Goal: Task Accomplishment & Management: Manage account settings

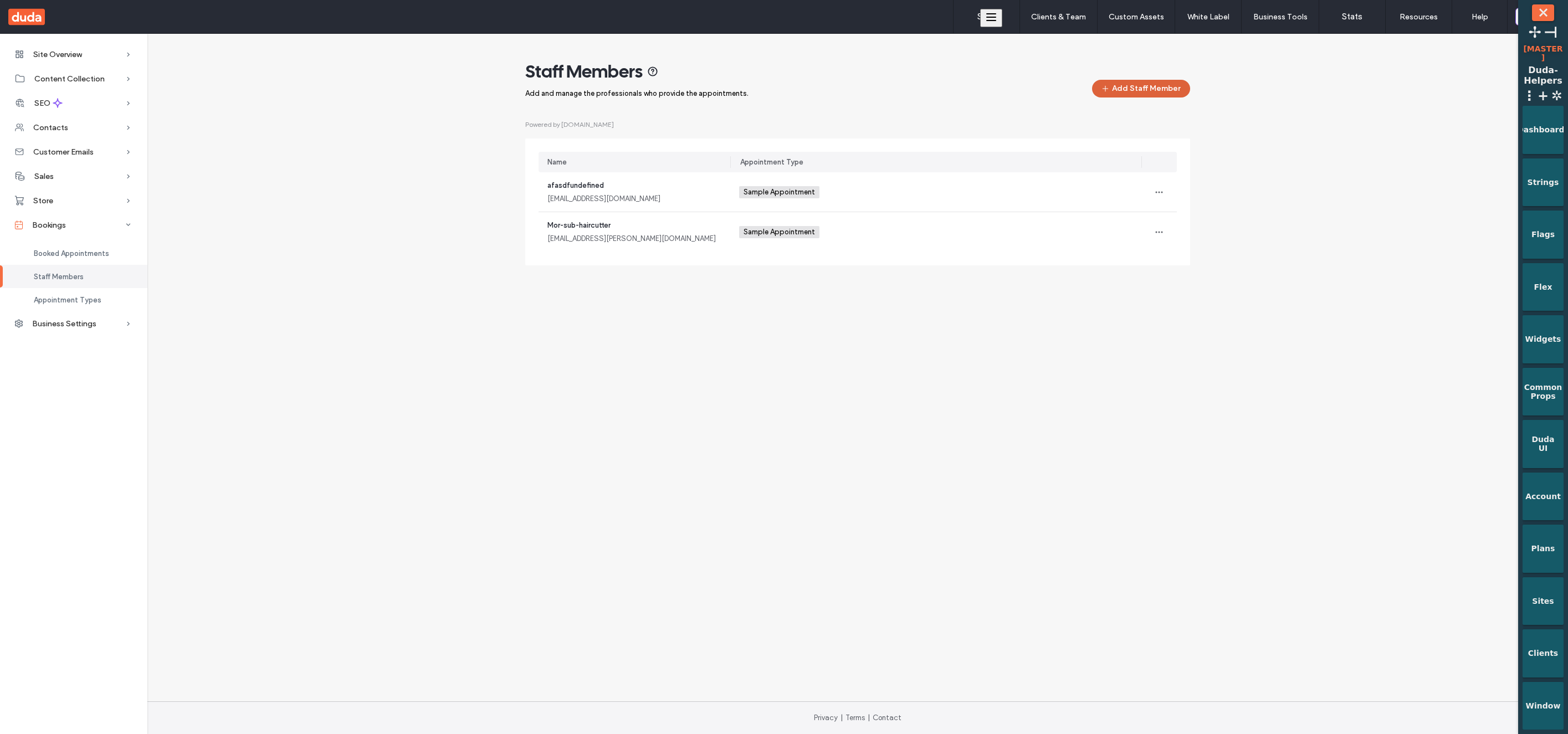
click at [1120, 86] on button "Add Staff Member" at bounding box center [1141, 88] width 98 height 17
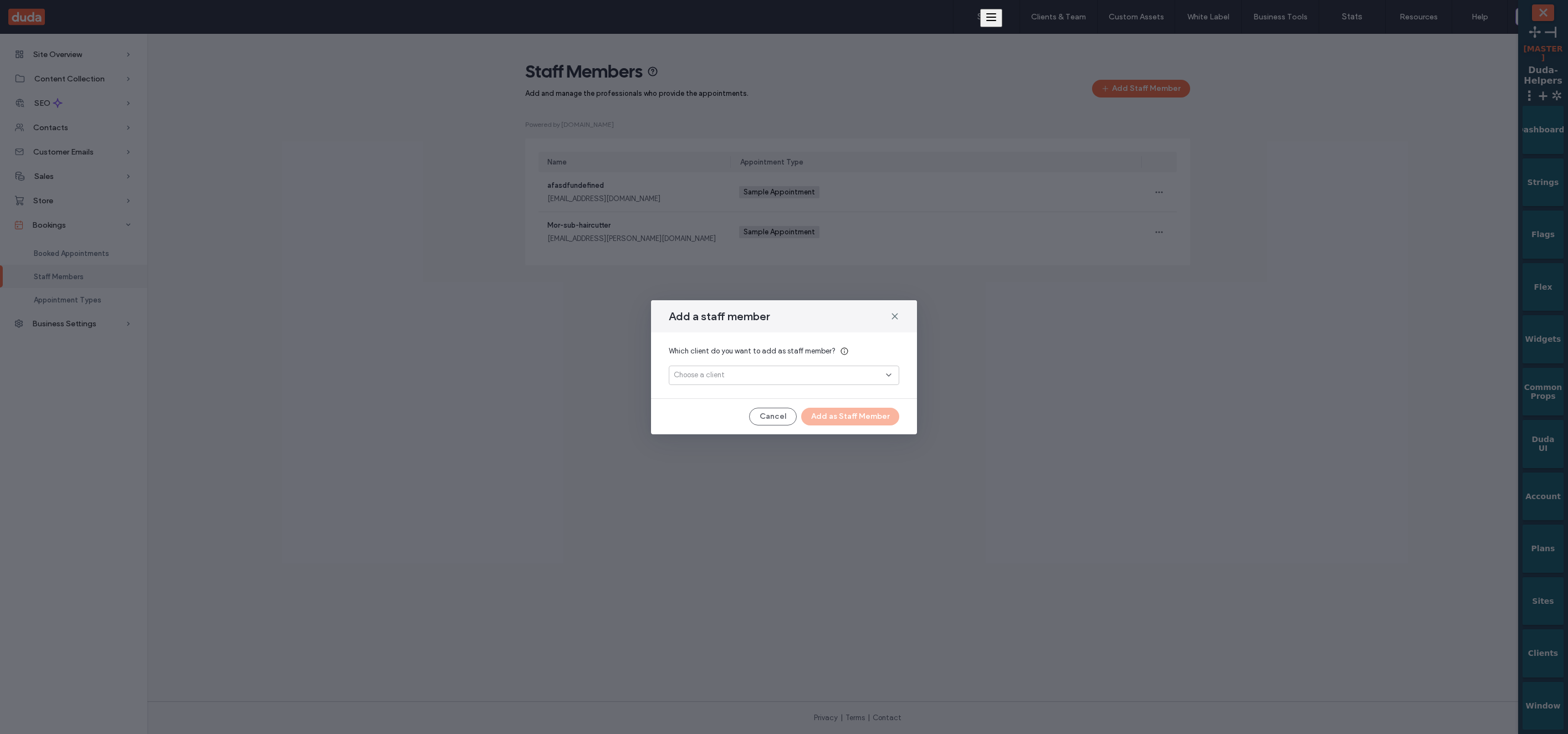
click at [806, 368] on div "Choose a client" at bounding box center [784, 375] width 231 height 19
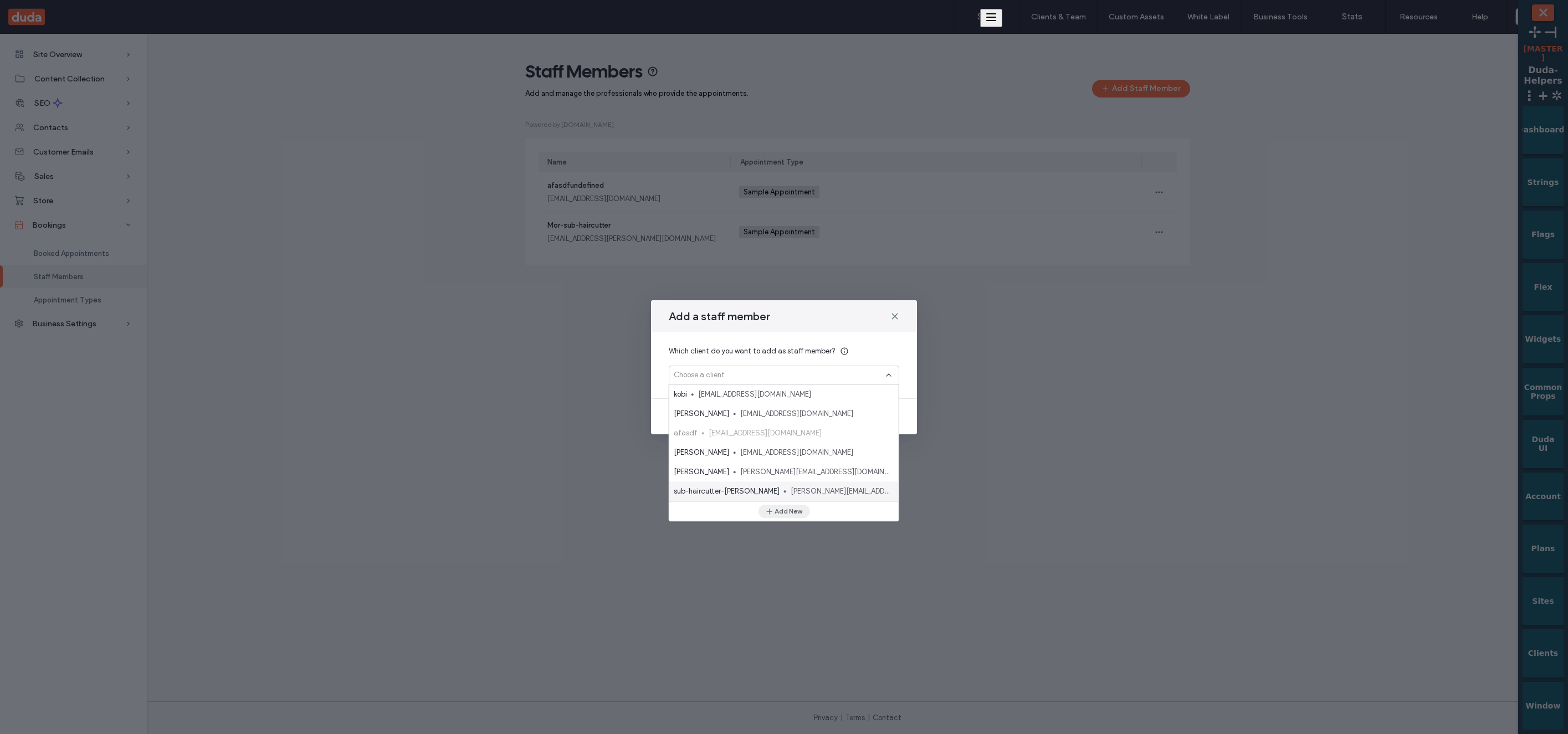
click at [799, 515] on button "Add New" at bounding box center [784, 512] width 51 height 13
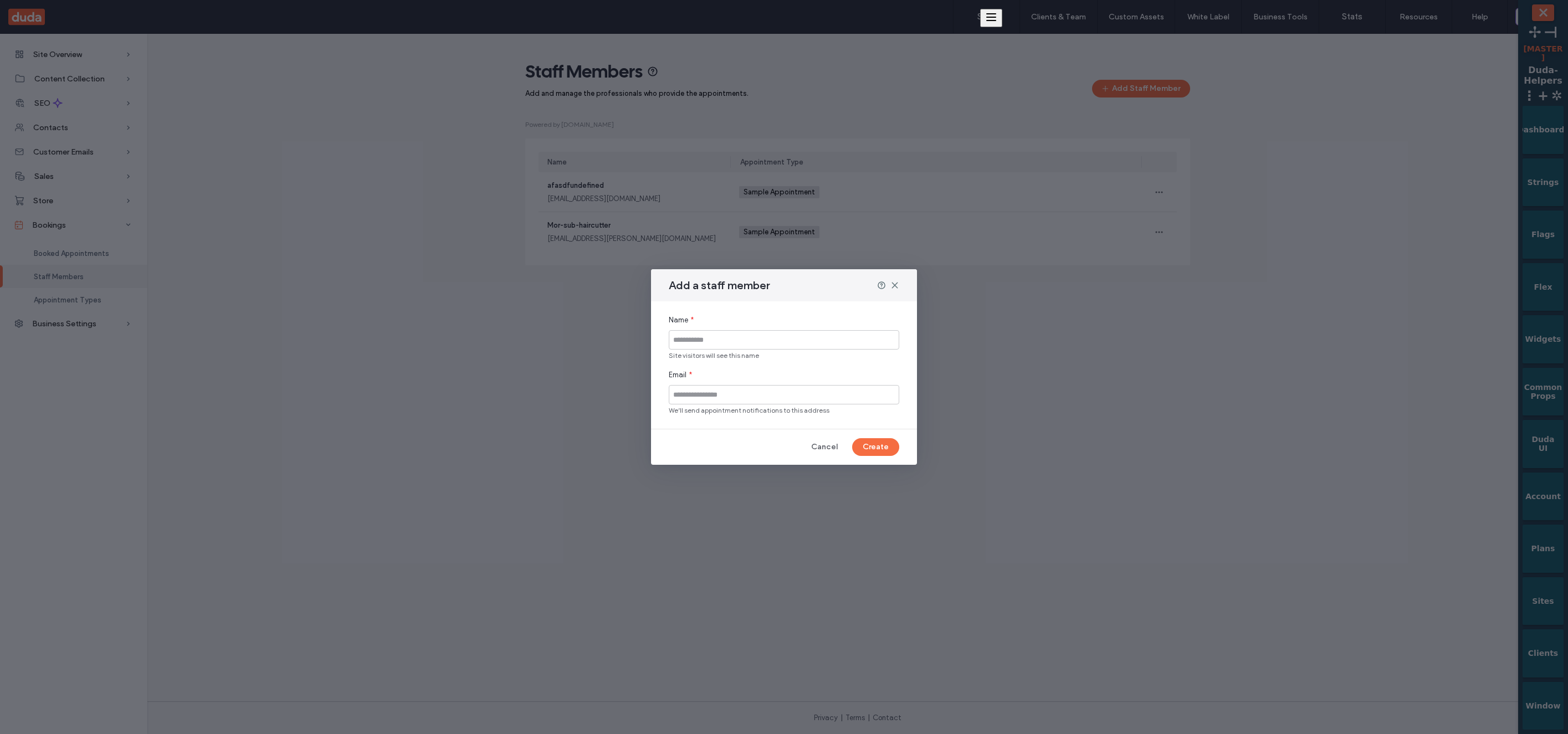
click at [801, 337] on input at bounding box center [784, 339] width 231 height 19
type input "****"
type input "**********"
click at [870, 445] on button "Create" at bounding box center [876, 446] width 47 height 17
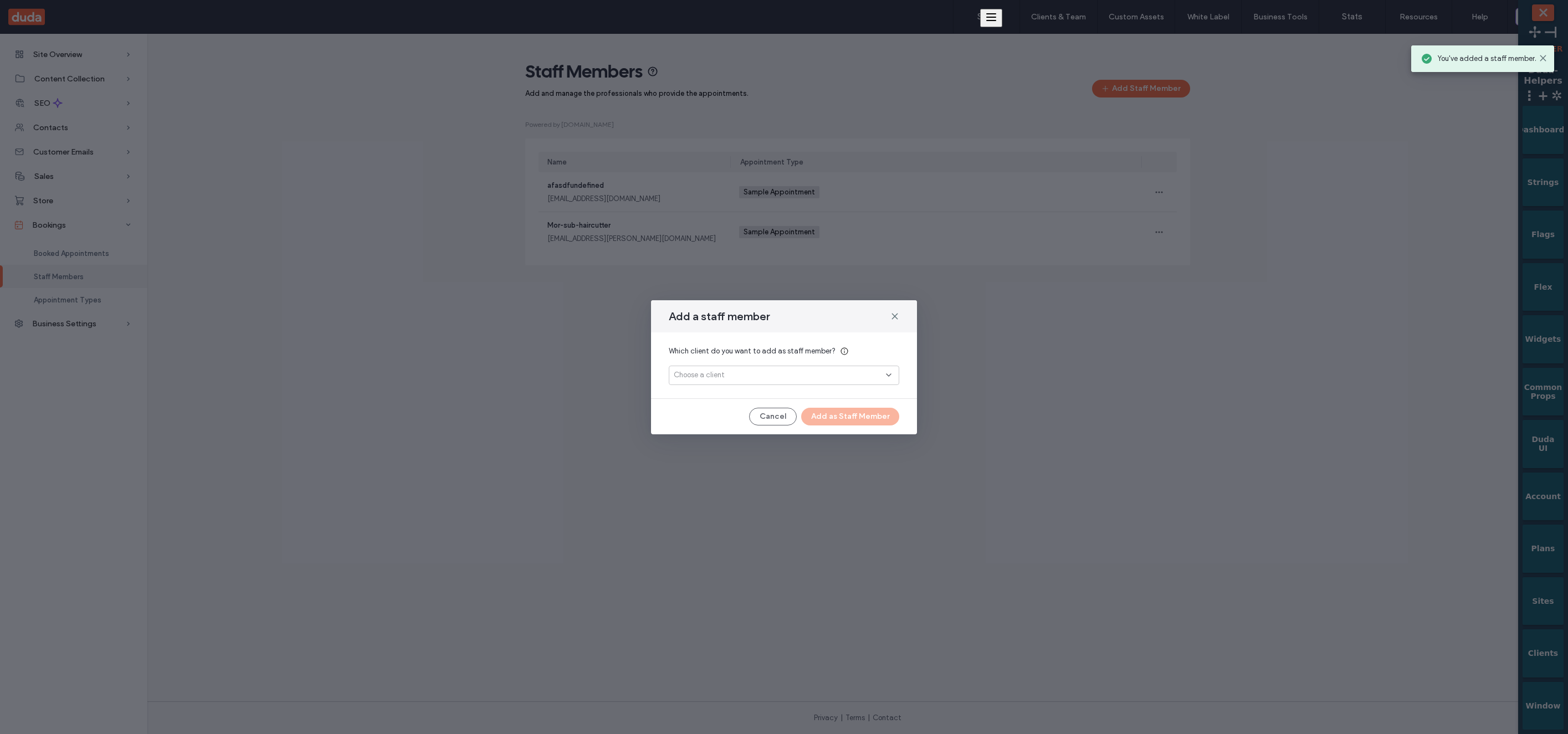
click at [836, 382] on div "Choose a client" at bounding box center [784, 375] width 231 height 19
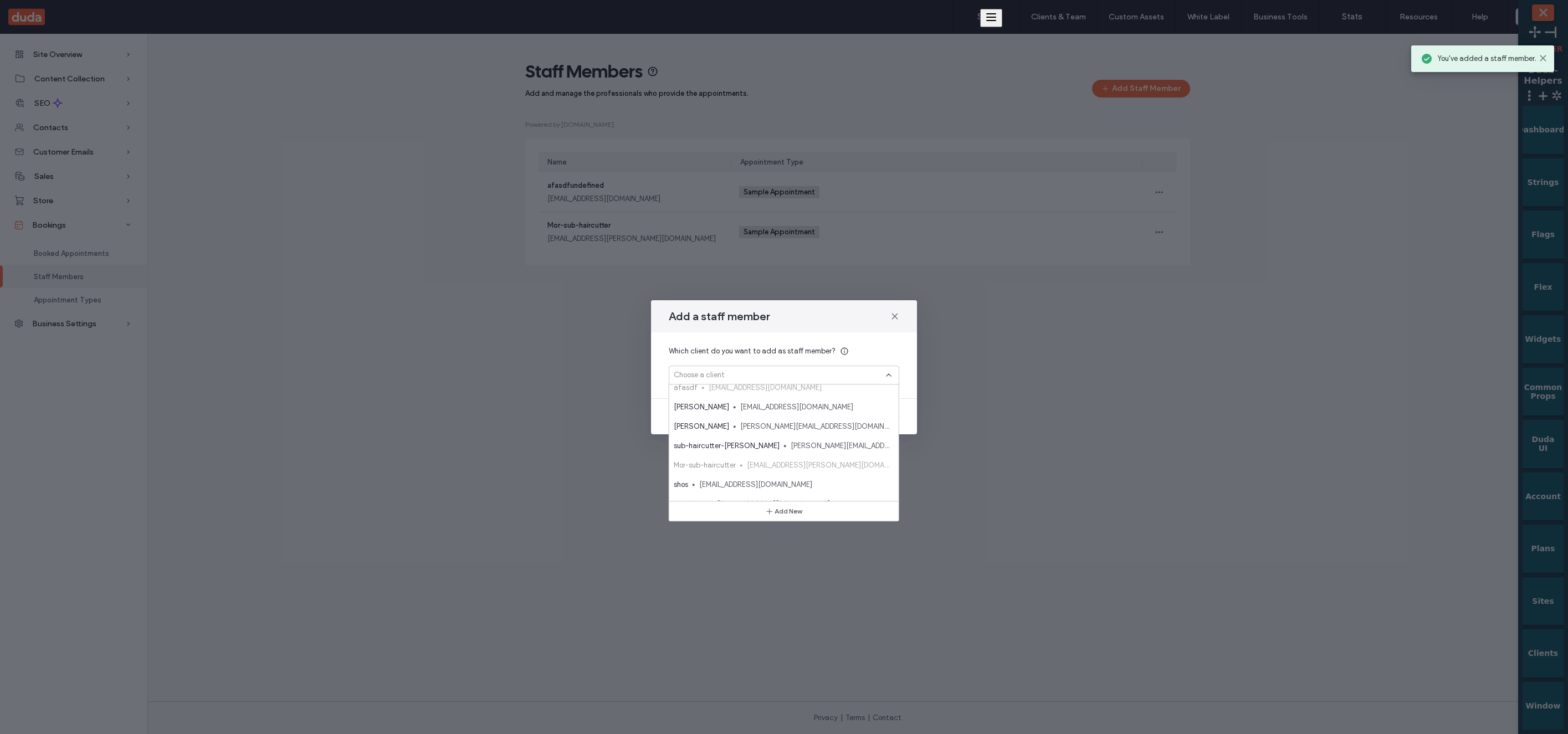
scroll to position [78, 0]
click at [774, 486] on span "lola@gmail.com" at bounding box center [815, 491] width 149 height 11
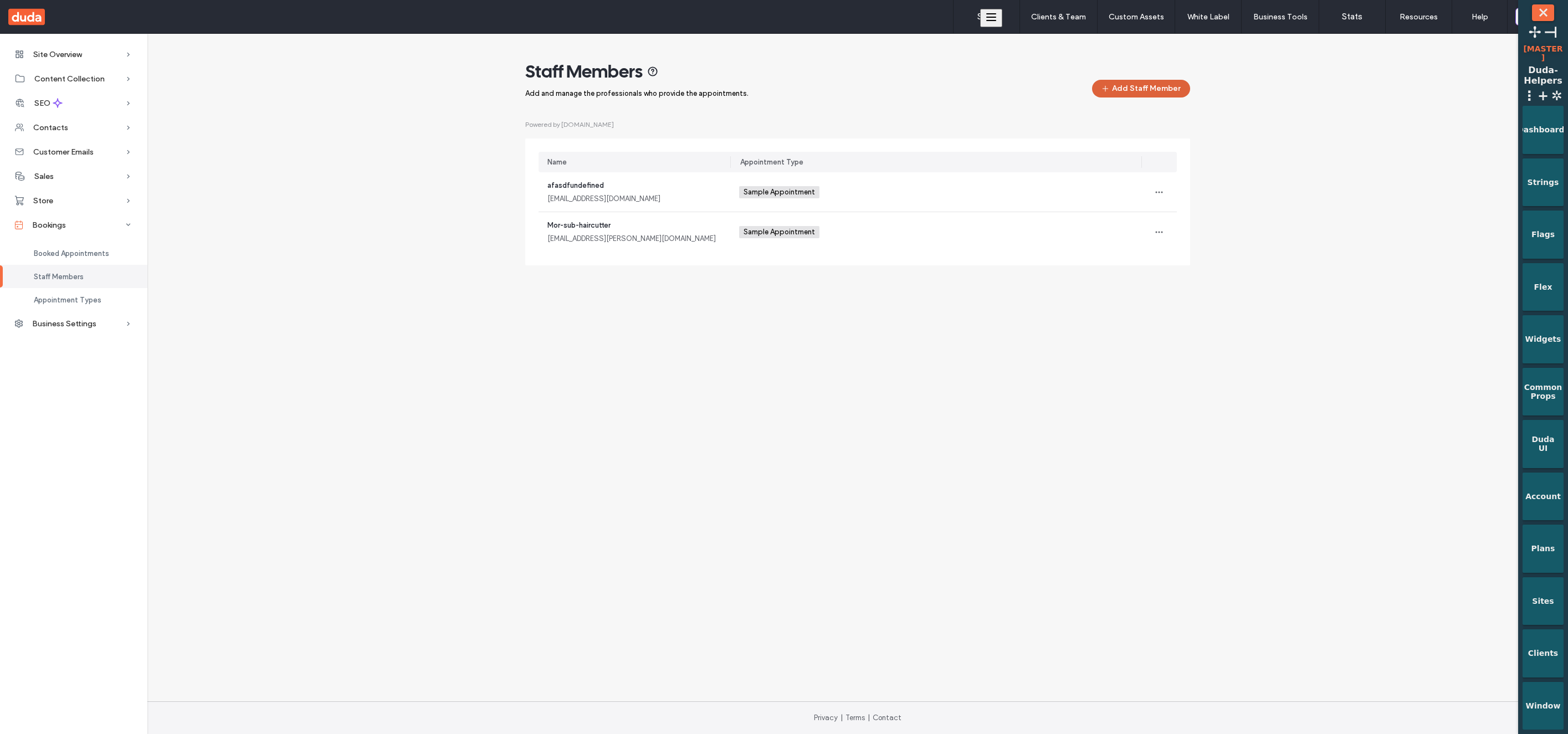
click at [1153, 96] on button "Add Staff Member" at bounding box center [1141, 88] width 98 height 17
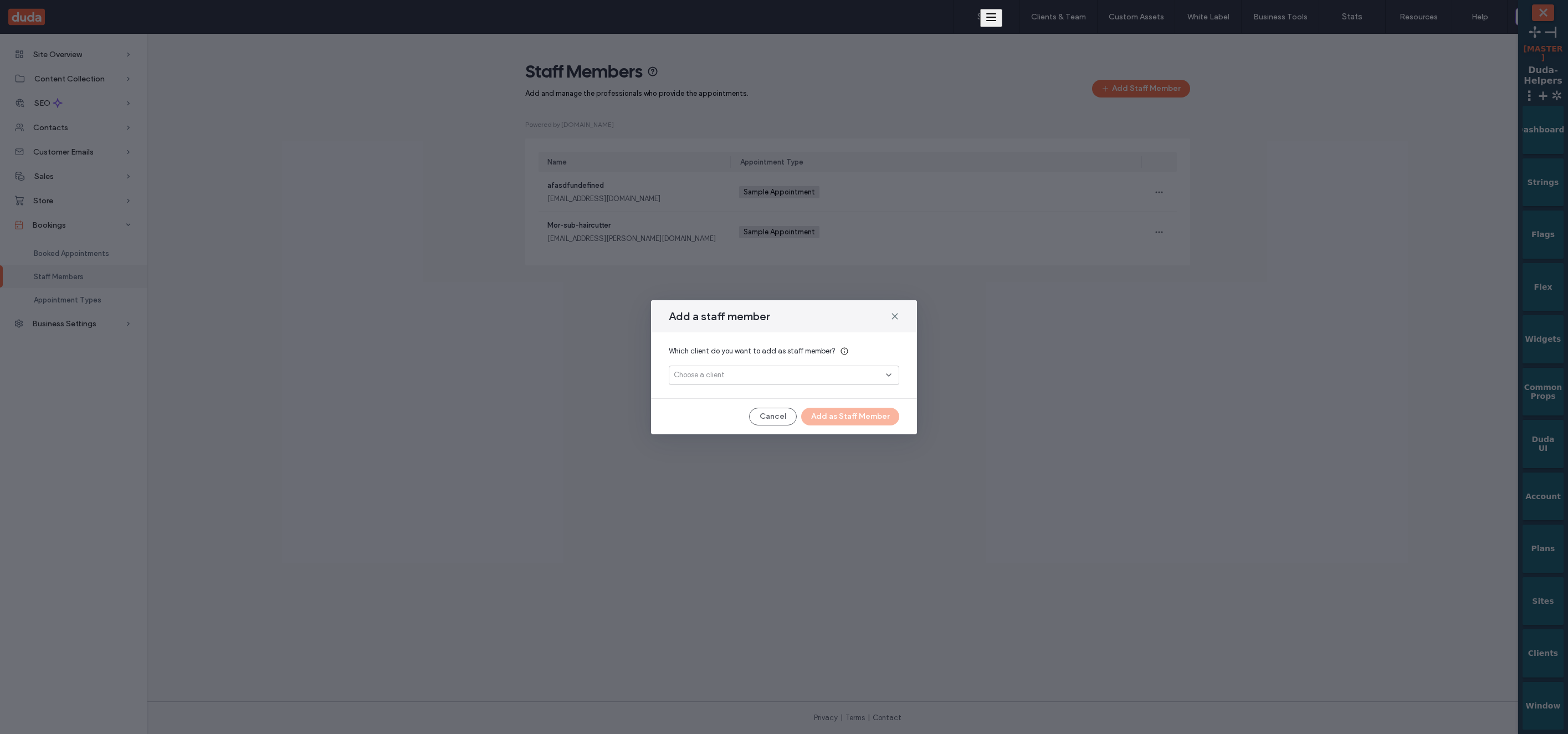
click at [825, 386] on div "Which client do you want to add as staff member? Choose a client" at bounding box center [784, 366] width 266 height 66
click at [807, 389] on div "Which client do you want to add as staff member? Choose a client" at bounding box center [784, 366] width 266 height 66
click at [807, 379] on div "Choose a client" at bounding box center [779, 375] width 212 height 11
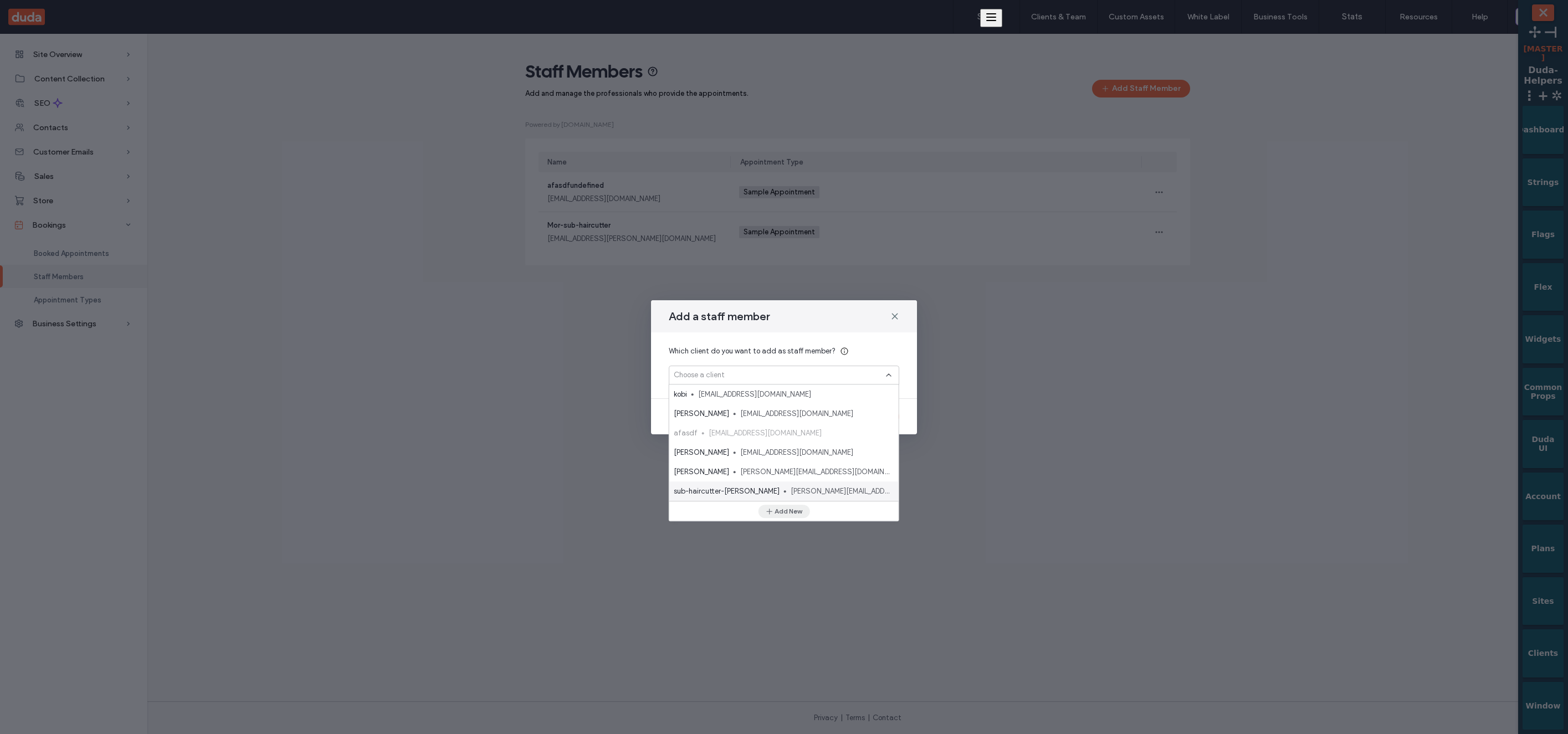
click at [782, 511] on button "Add New" at bounding box center [784, 512] width 51 height 13
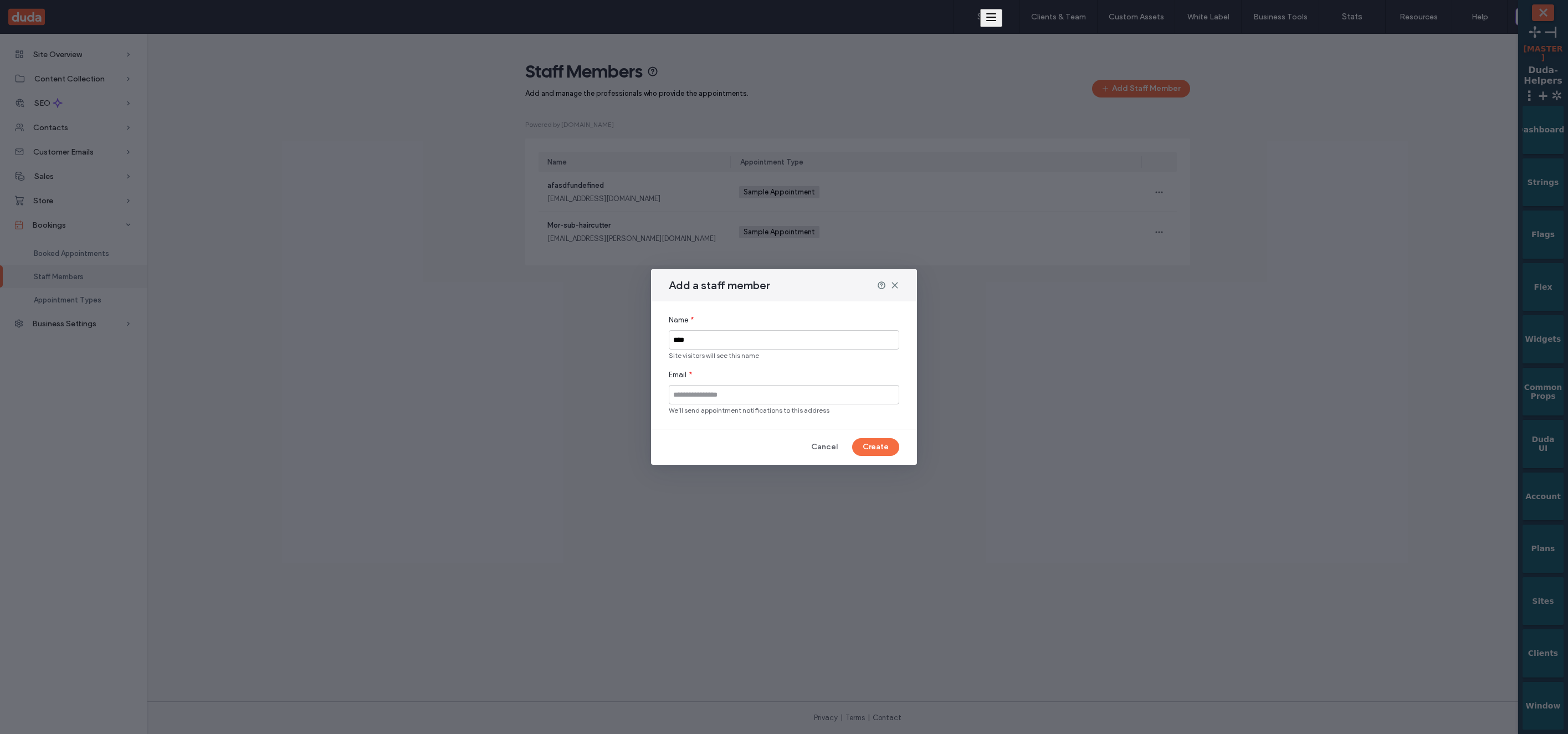
type input "****"
type input "**********"
click at [882, 449] on button "Create" at bounding box center [876, 446] width 47 height 17
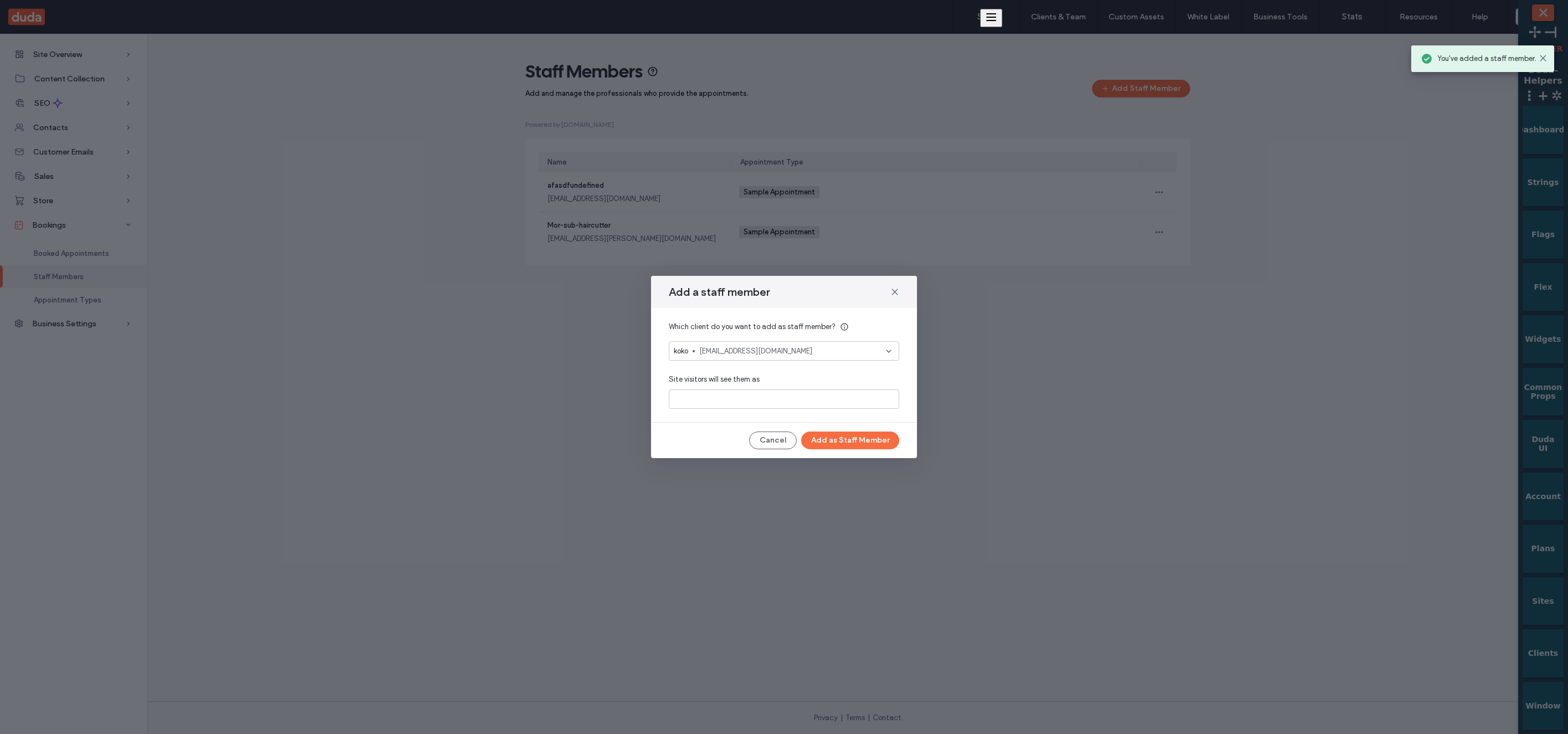
click at [734, 356] on span "jojoq@gmail.com" at bounding box center [792, 351] width 187 height 11
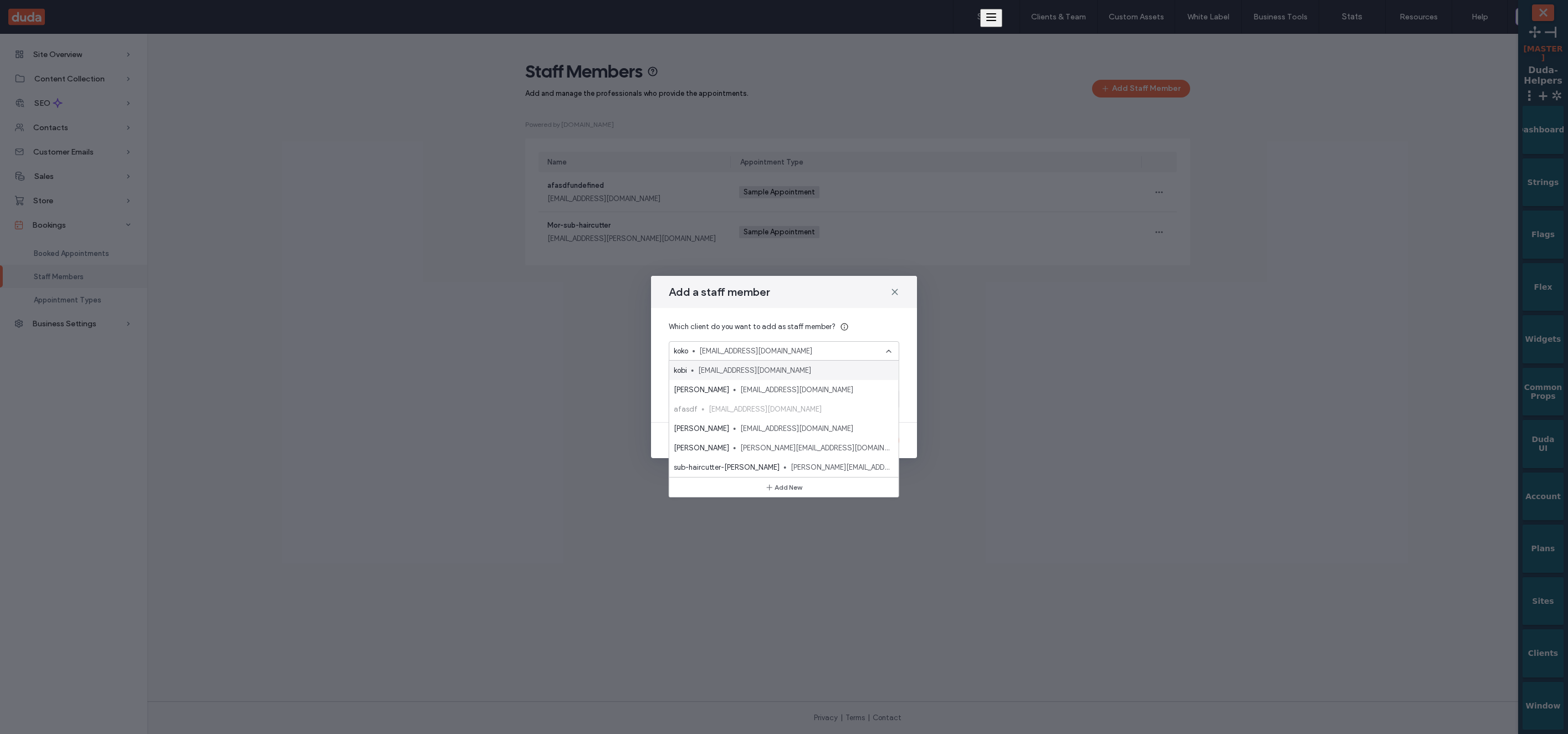
click at [746, 355] on span "jojoq@gmail.com" at bounding box center [792, 351] width 187 height 11
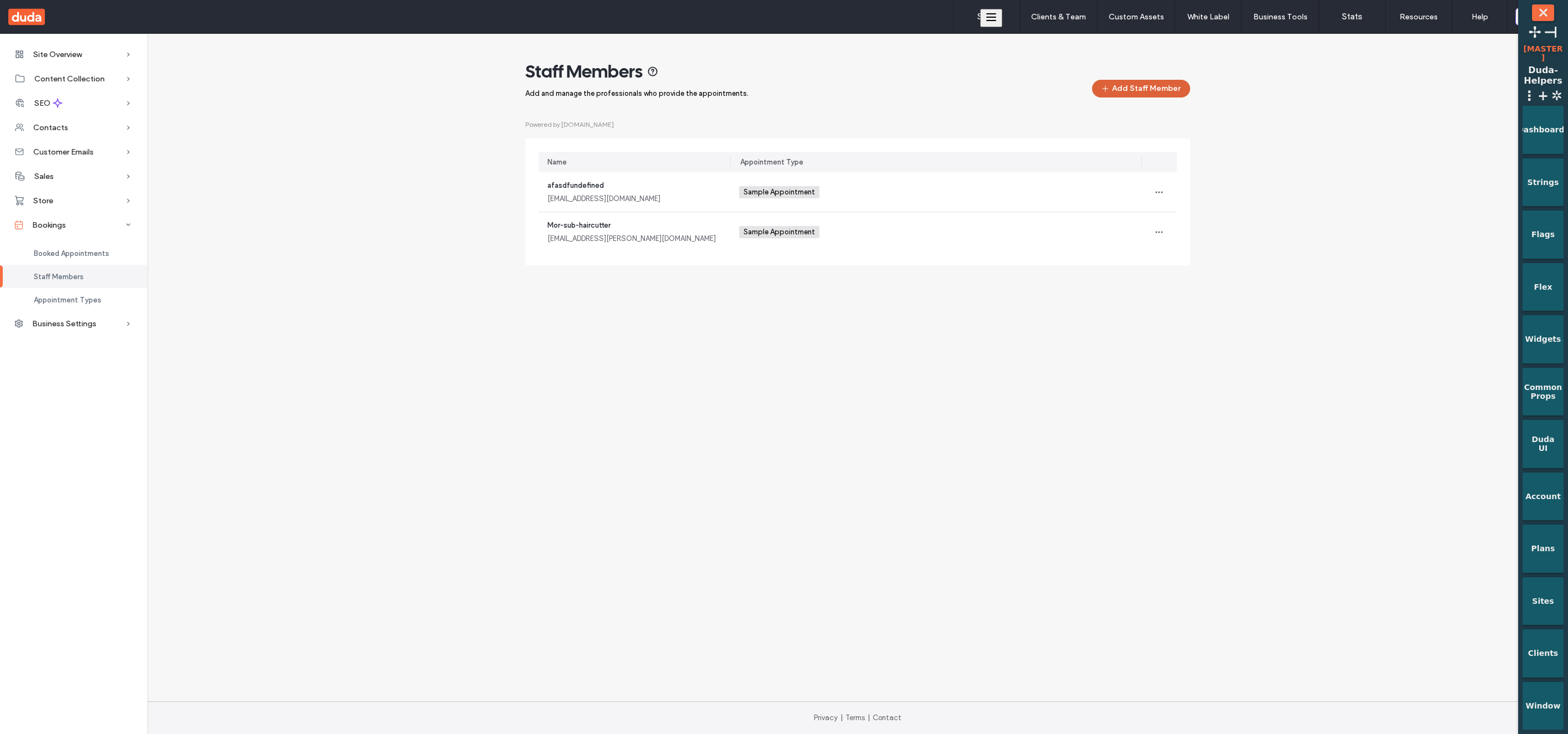
click at [1168, 90] on button "Add Staff Member" at bounding box center [1141, 88] width 98 height 17
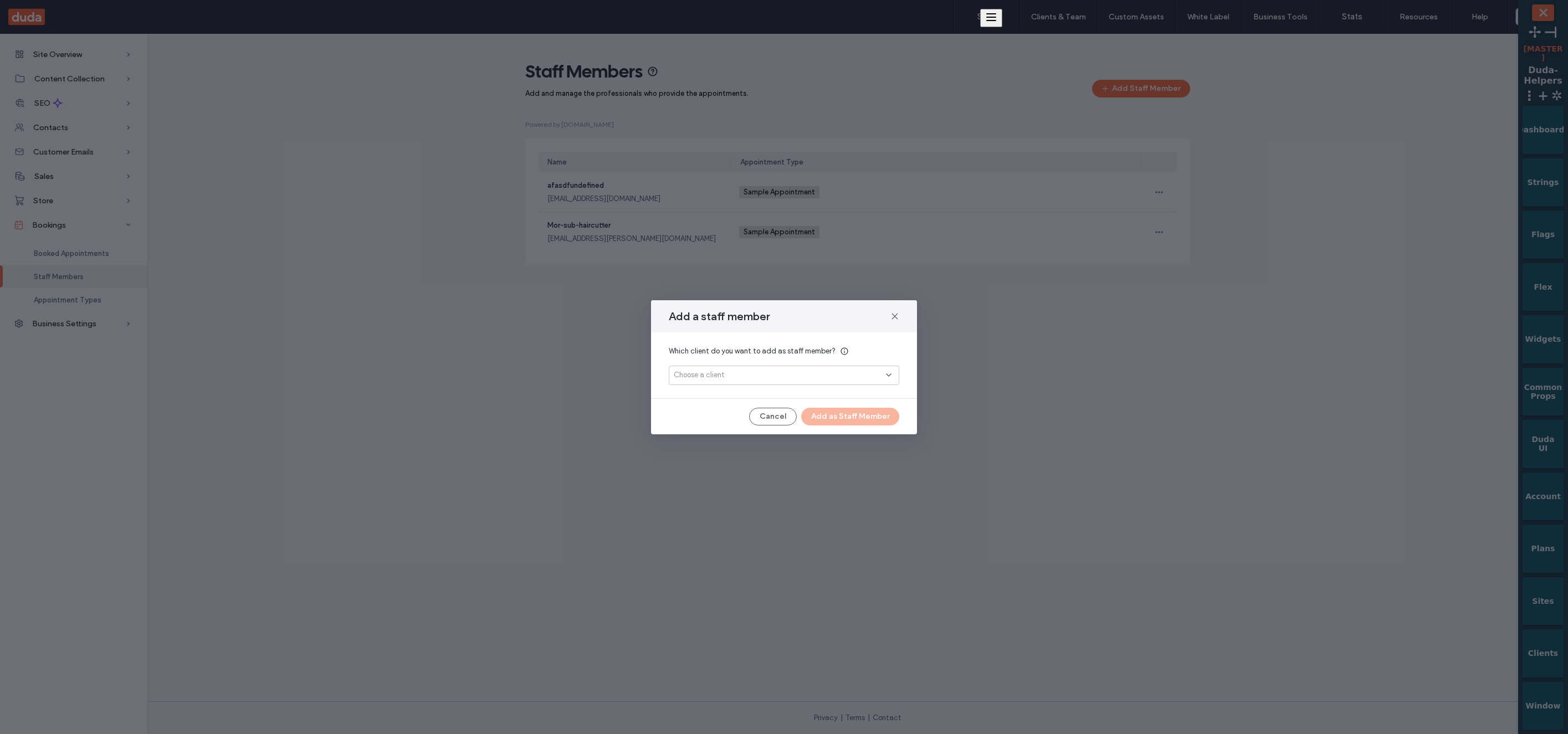
click at [807, 372] on div "Choose a client" at bounding box center [779, 375] width 212 height 11
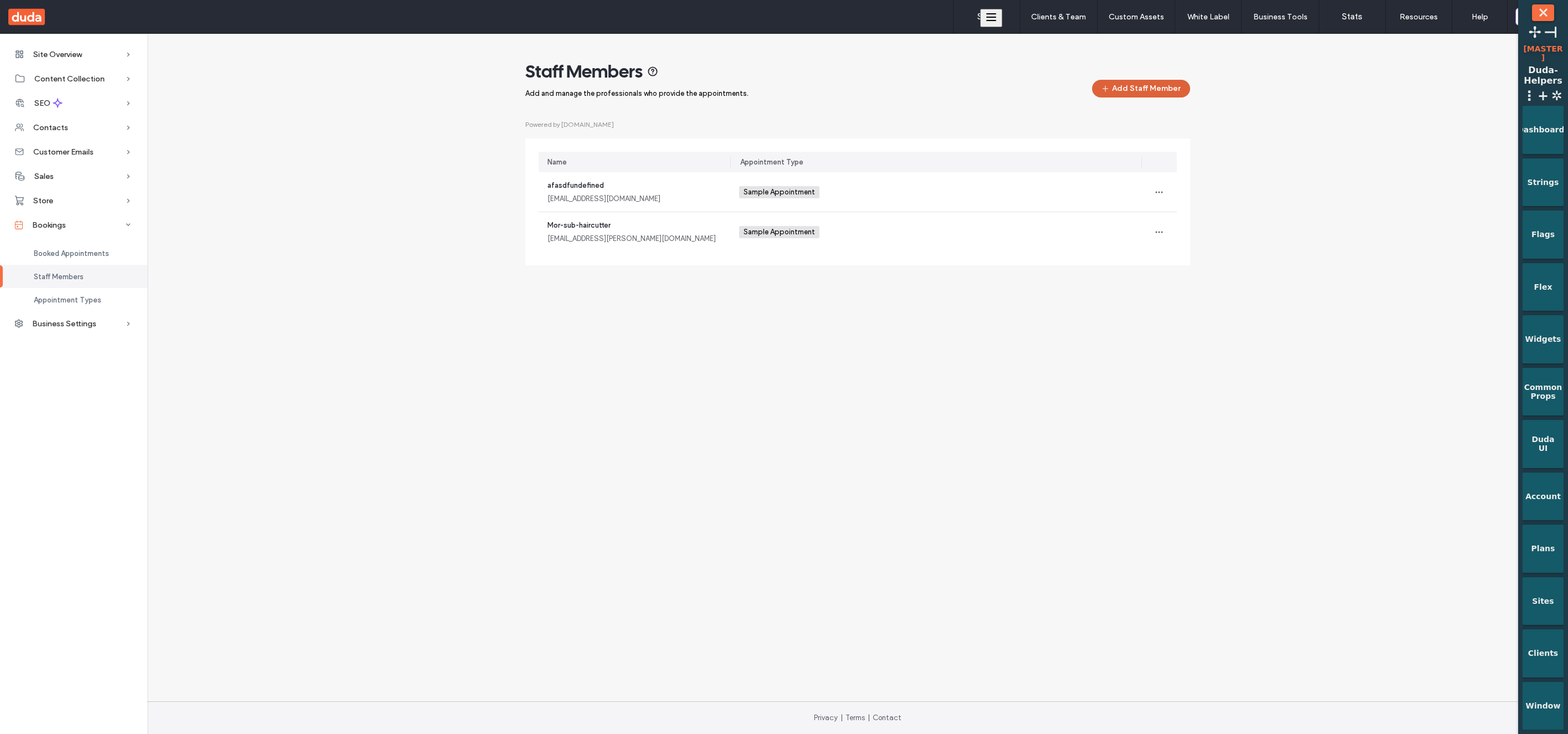
click at [1159, 93] on button "Add Staff Member" at bounding box center [1141, 88] width 98 height 17
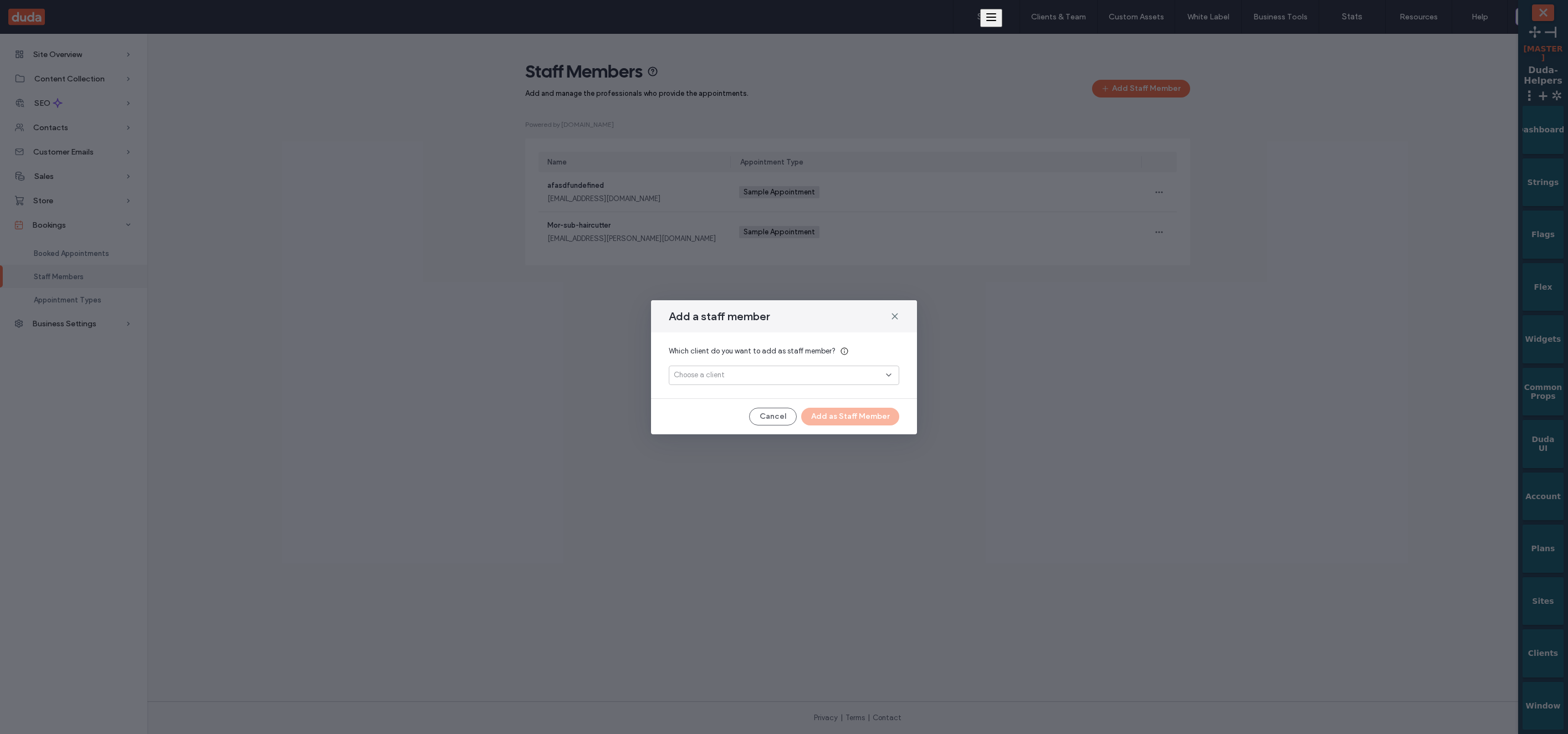
click at [839, 370] on div "Choose a client" at bounding box center [779, 375] width 212 height 11
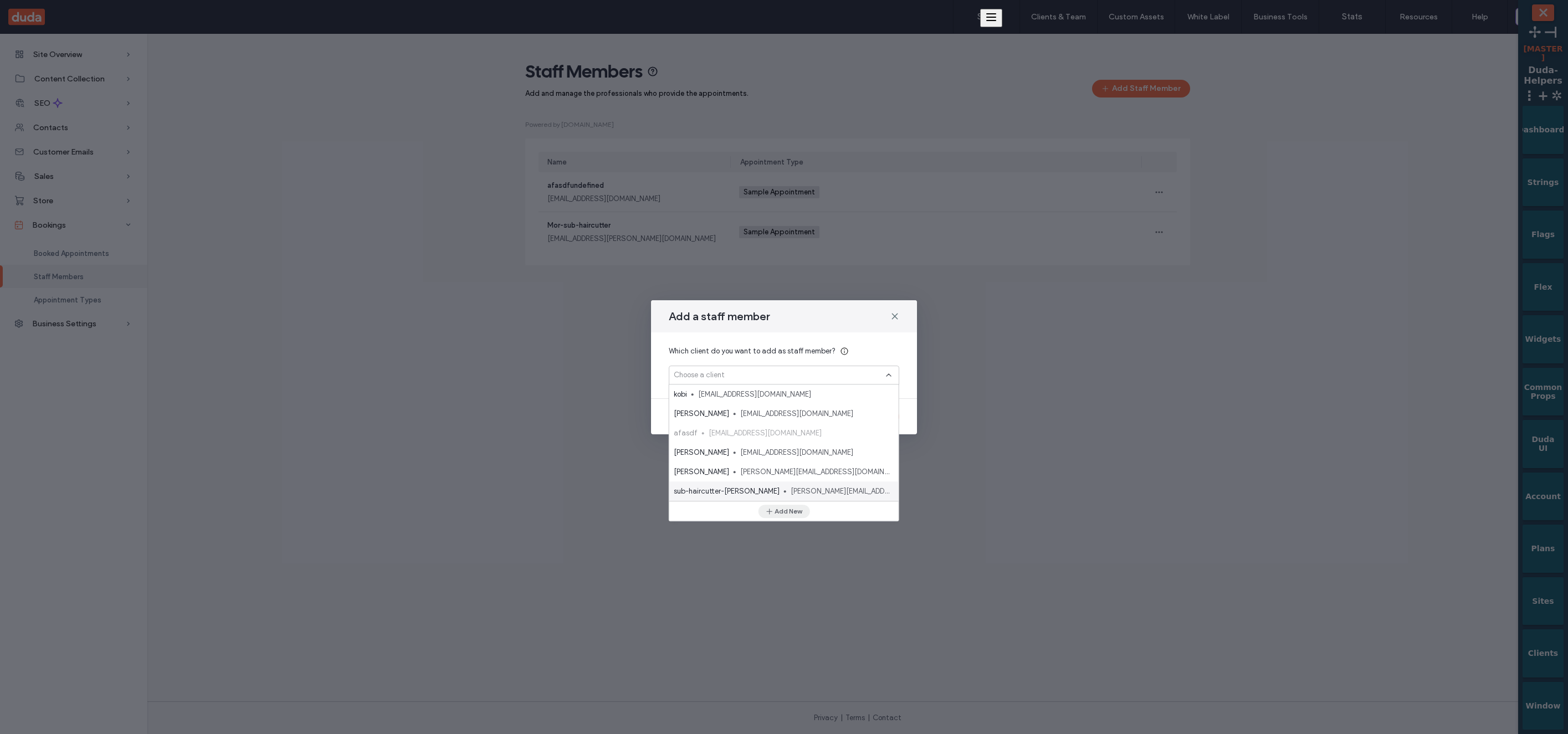
click at [759, 514] on button "Add New" at bounding box center [784, 512] width 51 height 13
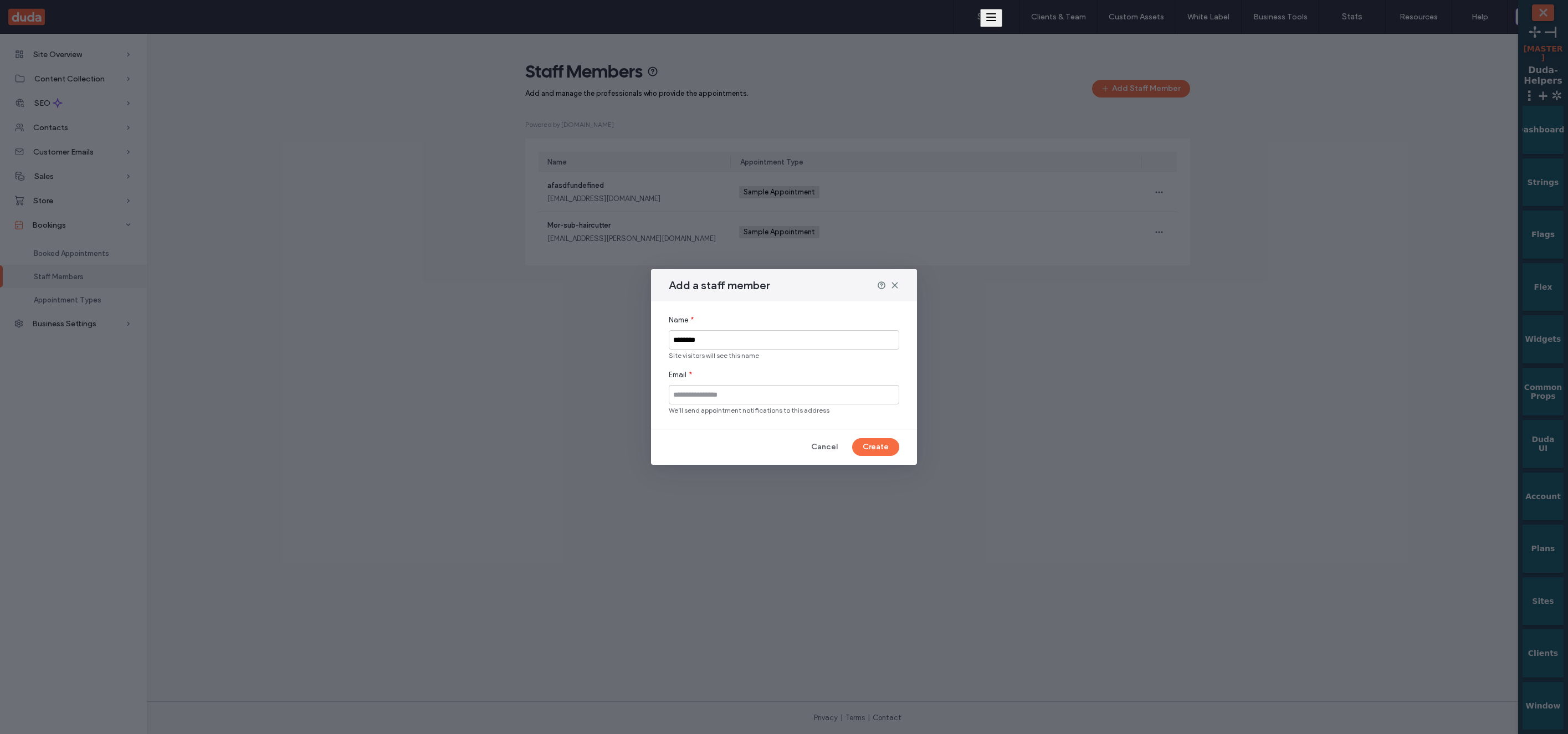
type input "********"
type input "**********"
click at [867, 443] on button "Create" at bounding box center [876, 446] width 47 height 17
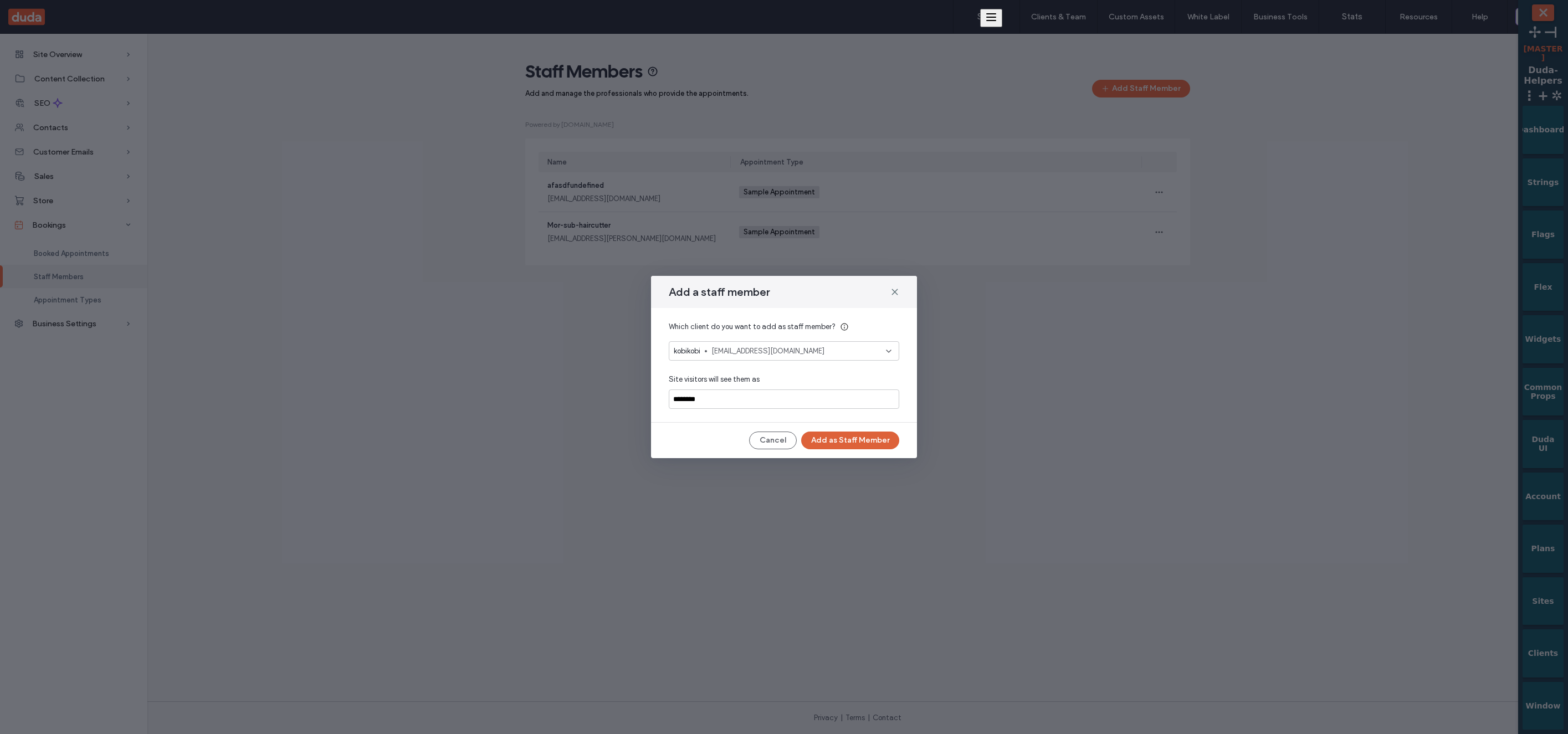
click at [883, 434] on button "Add as Staff Member" at bounding box center [850, 440] width 98 height 17
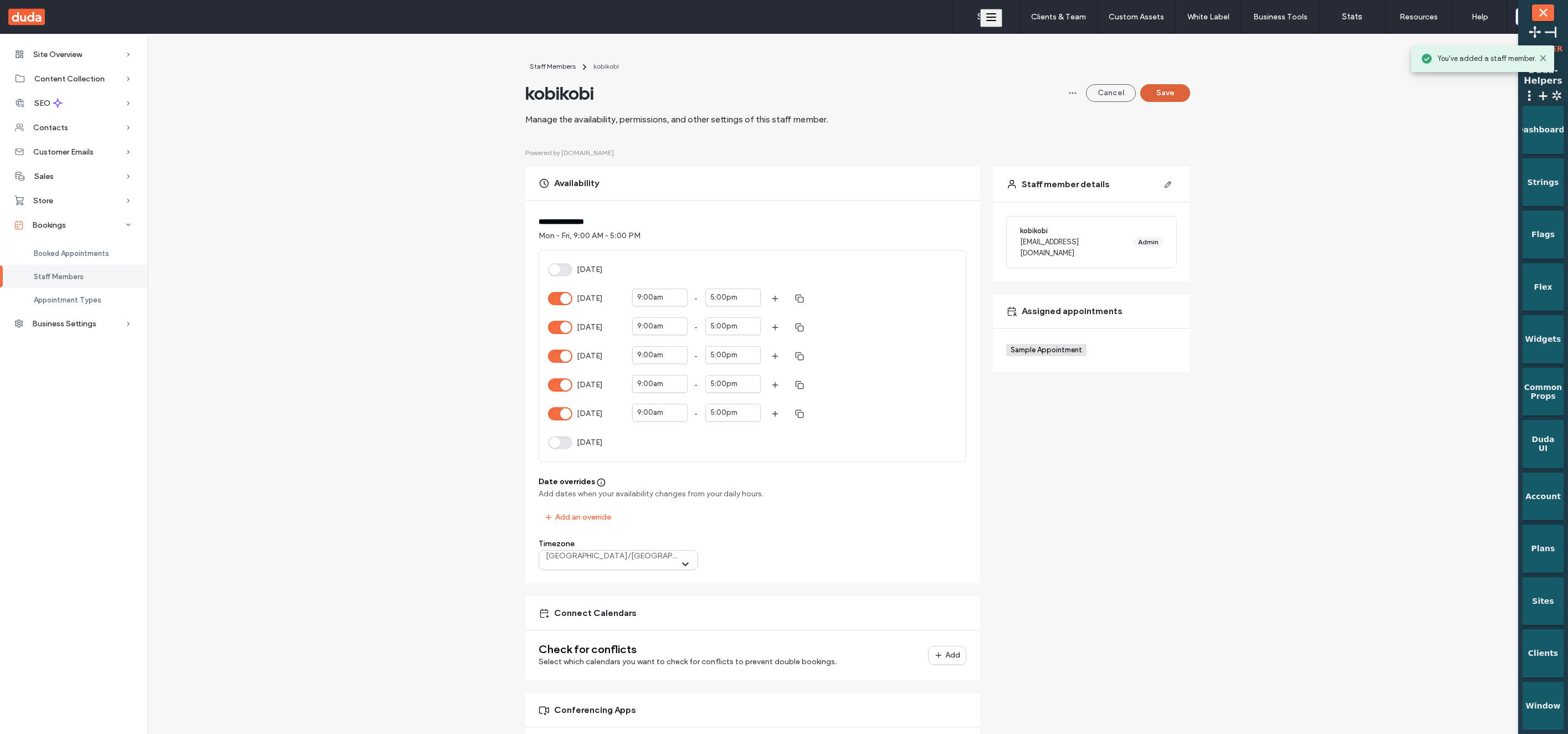
click at [1176, 102] on div "Cancel Save" at bounding box center [1127, 93] width 126 height 66
click at [1175, 100] on button "Save" at bounding box center [1165, 93] width 50 height 17
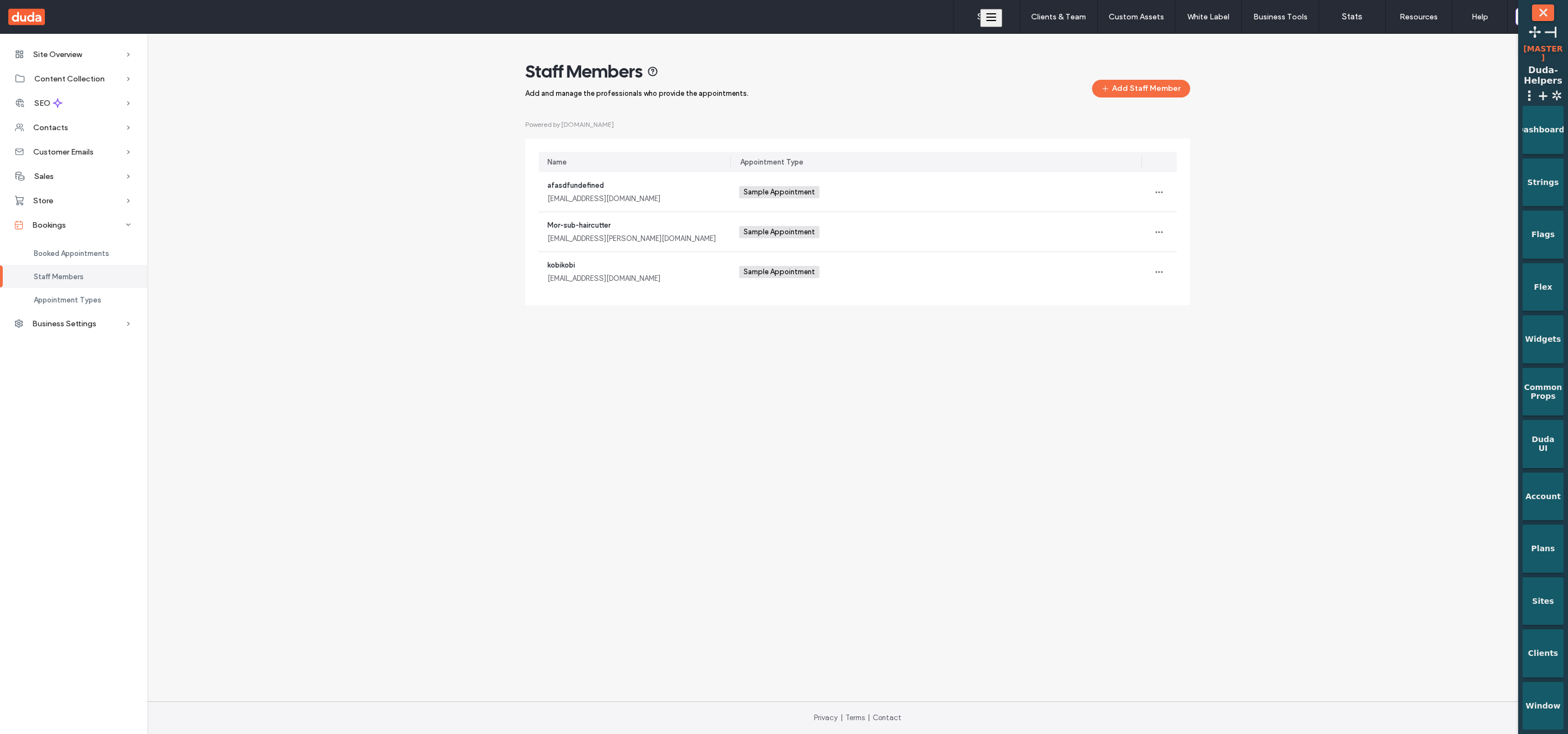
click at [1335, 392] on div "Site Overview Overview Project Files Stats Form Responses Clients Client Billin…" at bounding box center [784, 367] width 1568 height 668
click at [963, 233] on div "Sample Appointment +0 Sample Appointment +0" at bounding box center [935, 231] width 393 height 39
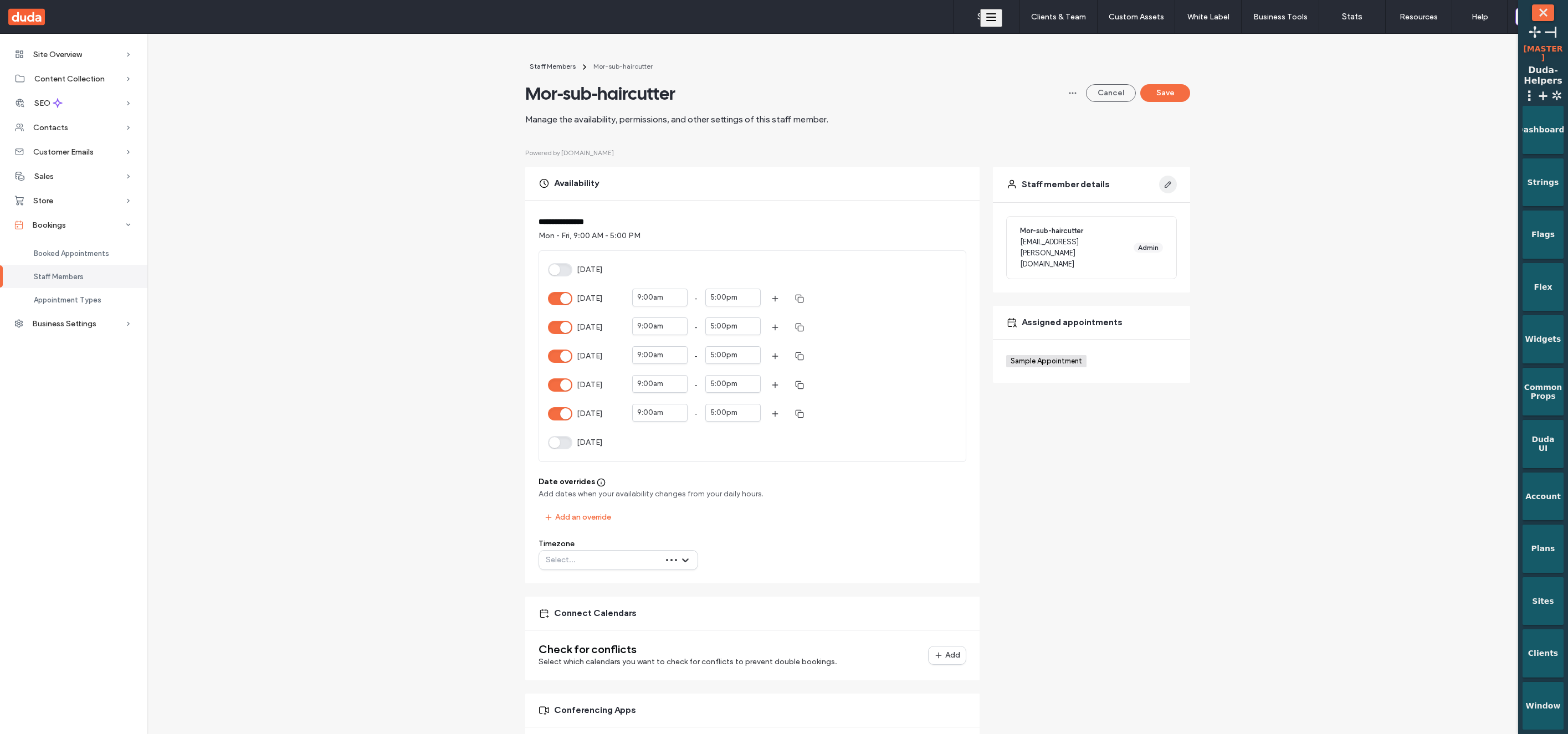
click at [1164, 179] on span "button" at bounding box center [1168, 184] width 17 height 17
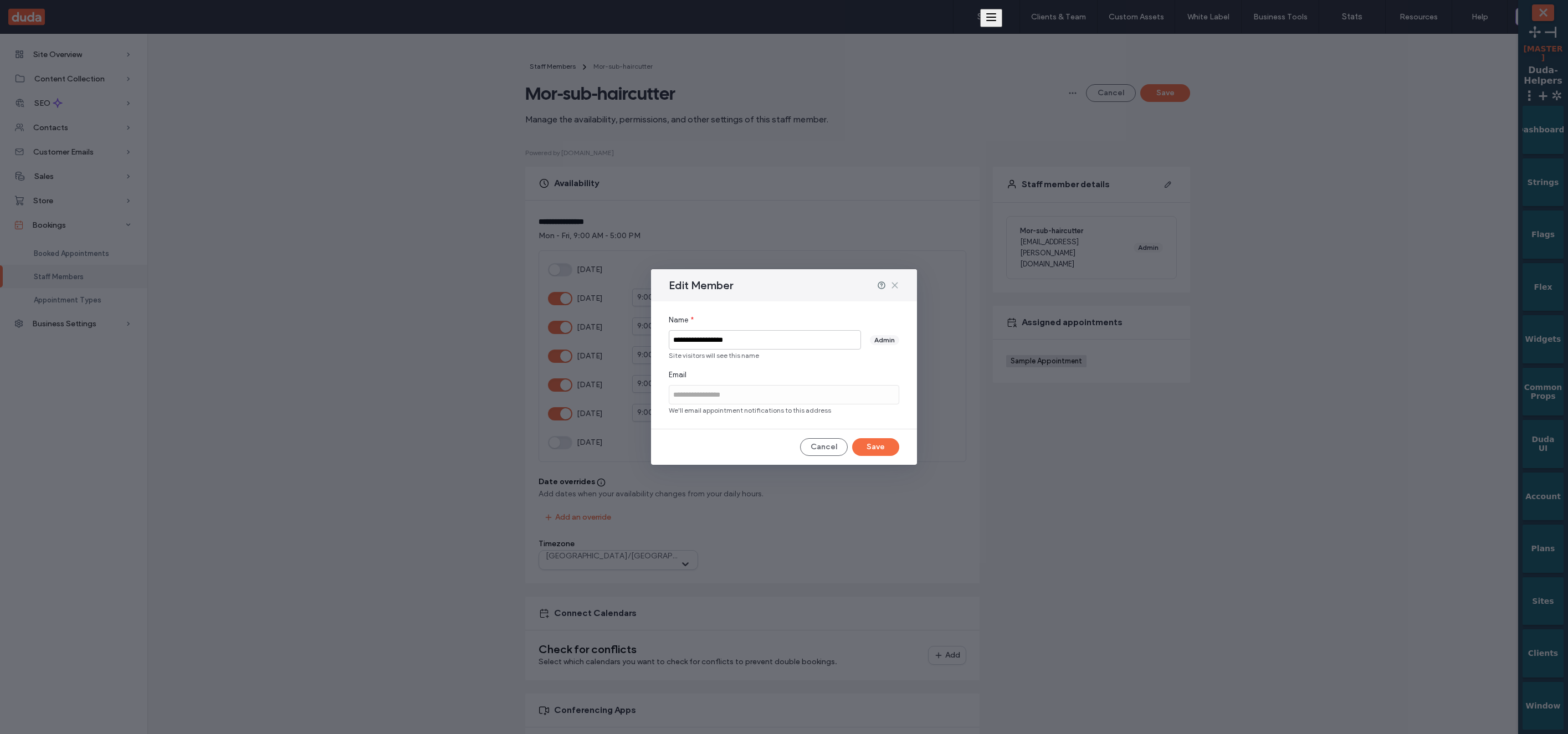
click at [897, 288] on icon at bounding box center [895, 285] width 9 height 9
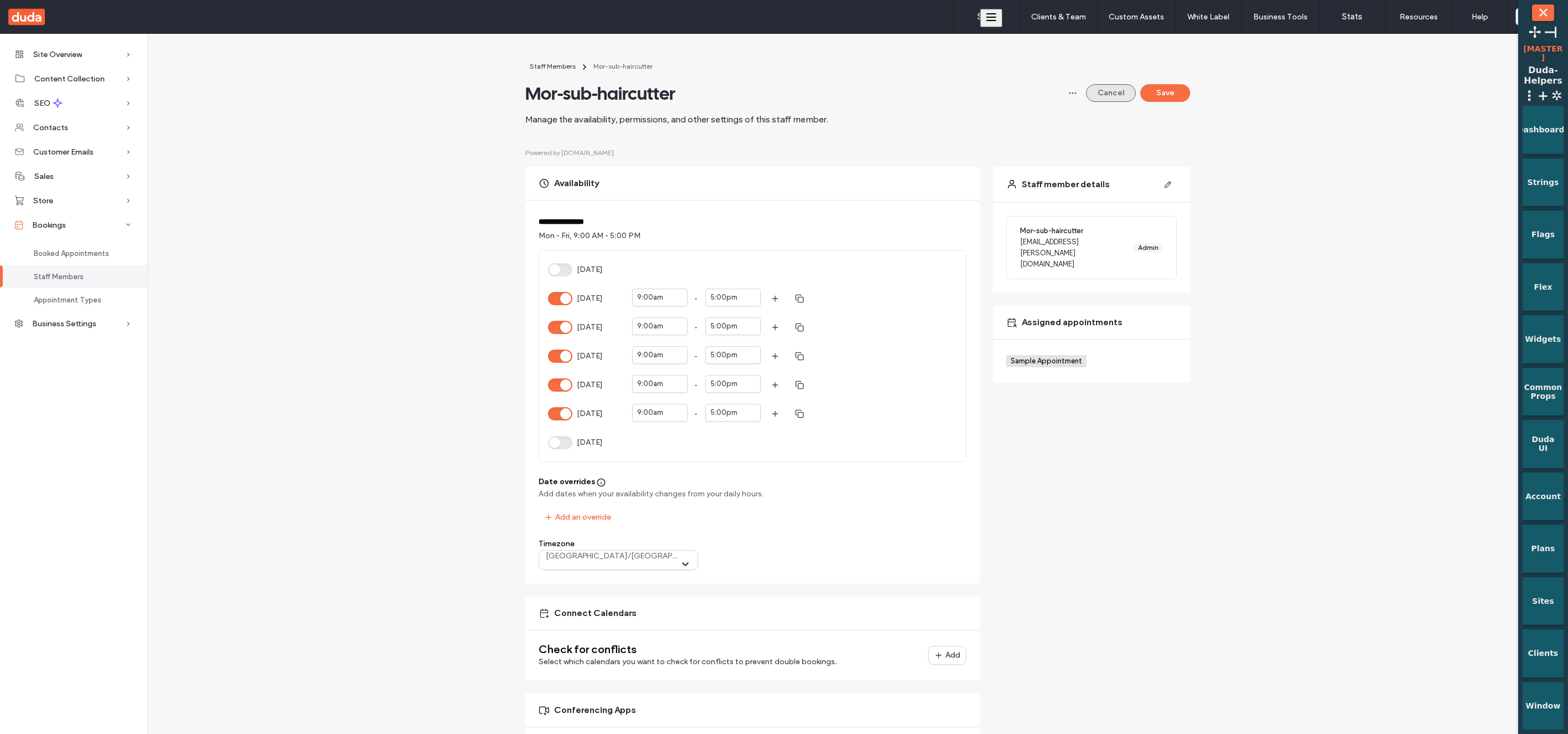
click at [1086, 90] on button "Cancel" at bounding box center [1111, 93] width 50 height 17
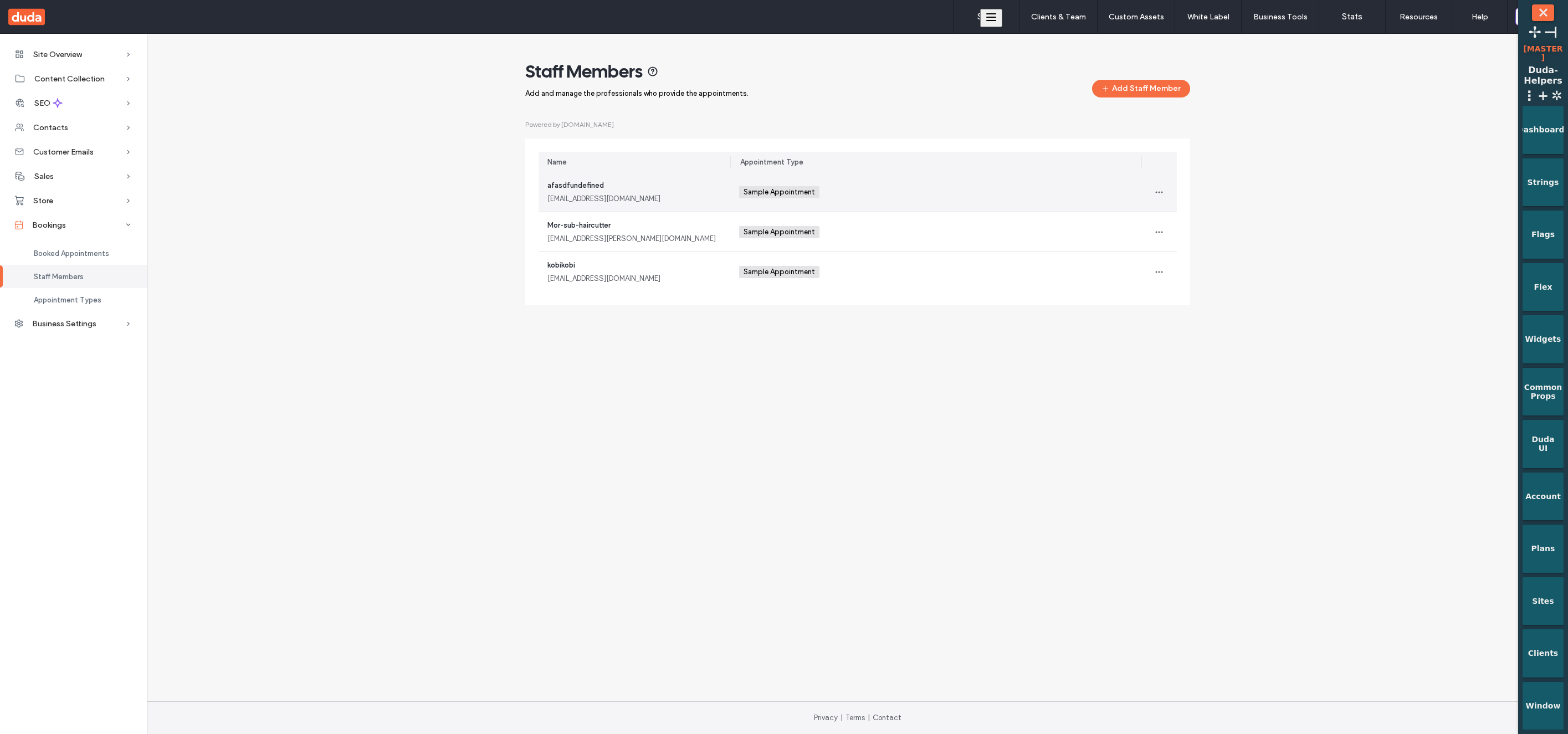
click at [1169, 187] on div at bounding box center [1158, 192] width 36 height 39
click at [1165, 186] on span "button" at bounding box center [1158, 192] width 17 height 17
click at [1217, 222] on div "Edit" at bounding box center [1200, 221] width 99 height 21
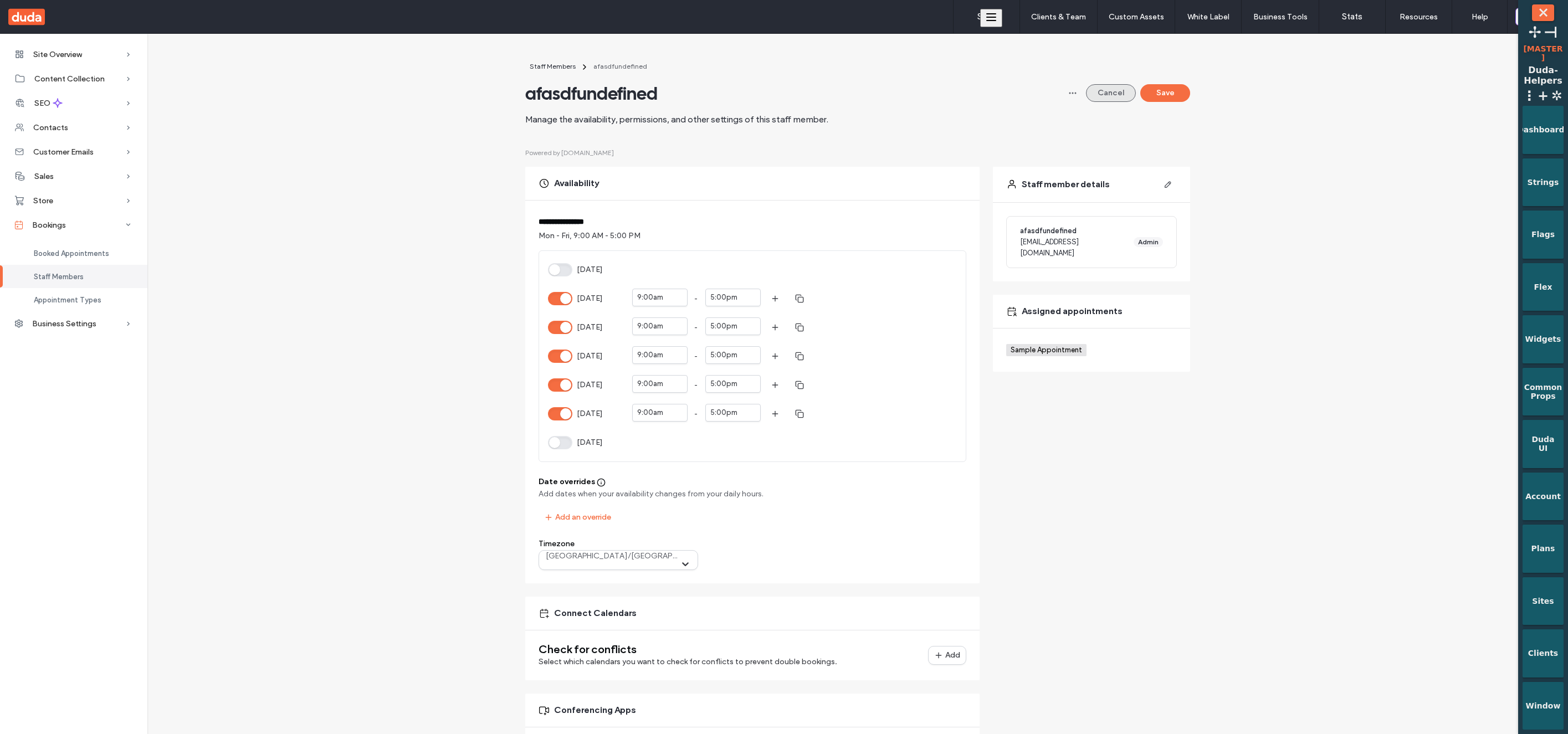
click at [1086, 96] on button "Cancel" at bounding box center [1111, 93] width 50 height 17
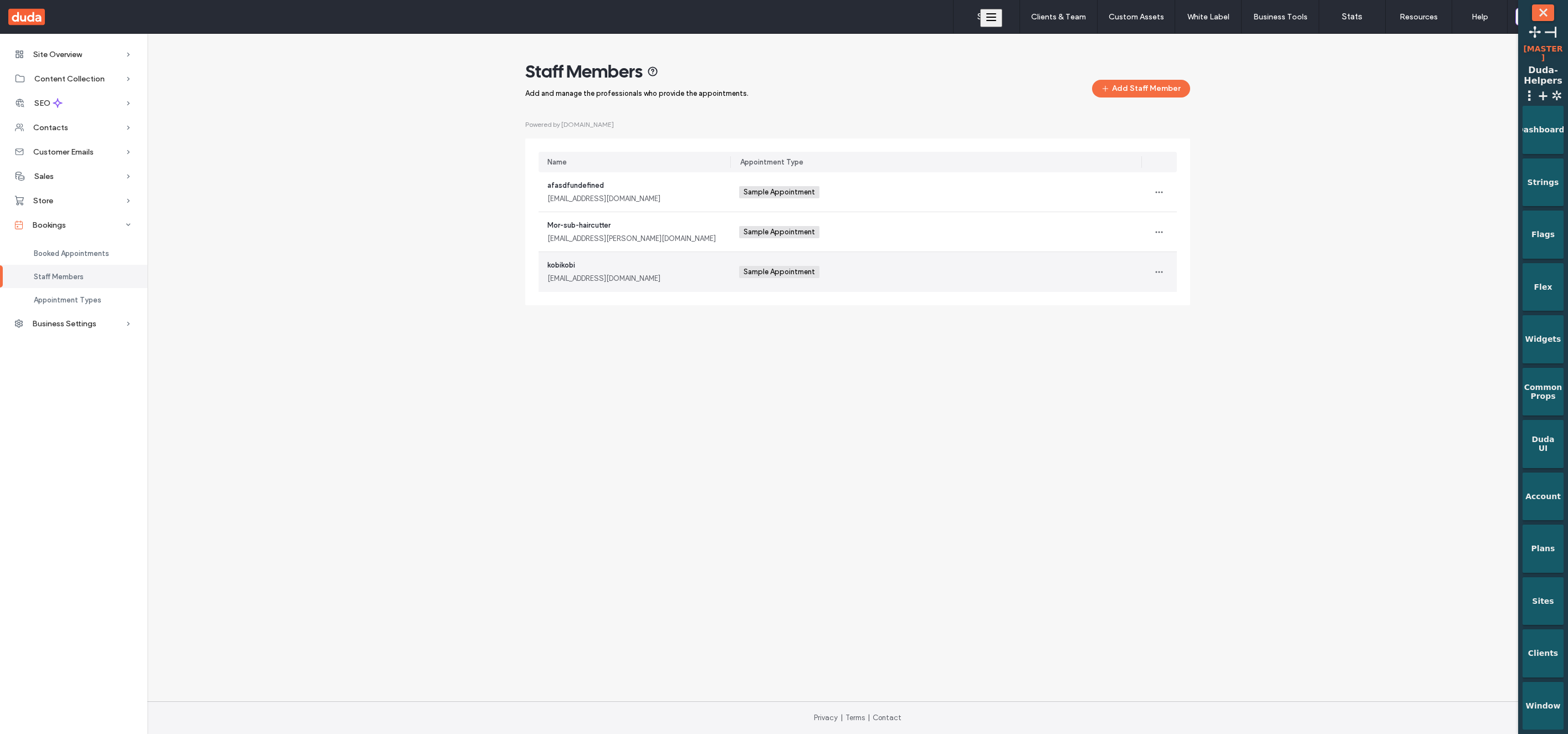
click at [653, 248] on div "Mor-sub-haircutter mor.zamir@duda.co" at bounding box center [634, 231] width 192 height 39
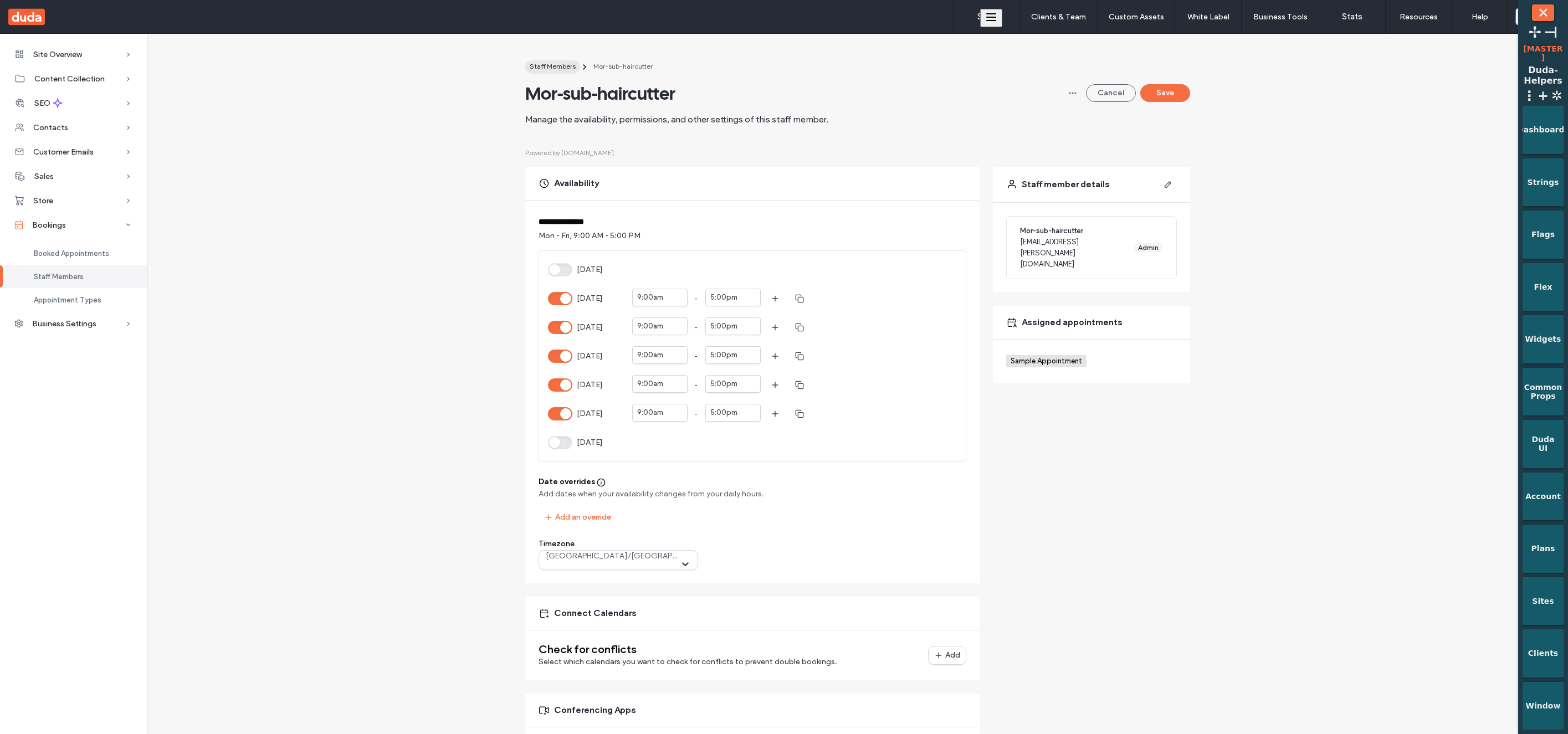
click at [531, 65] on span "Staff Members" at bounding box center [552, 66] width 46 height 8
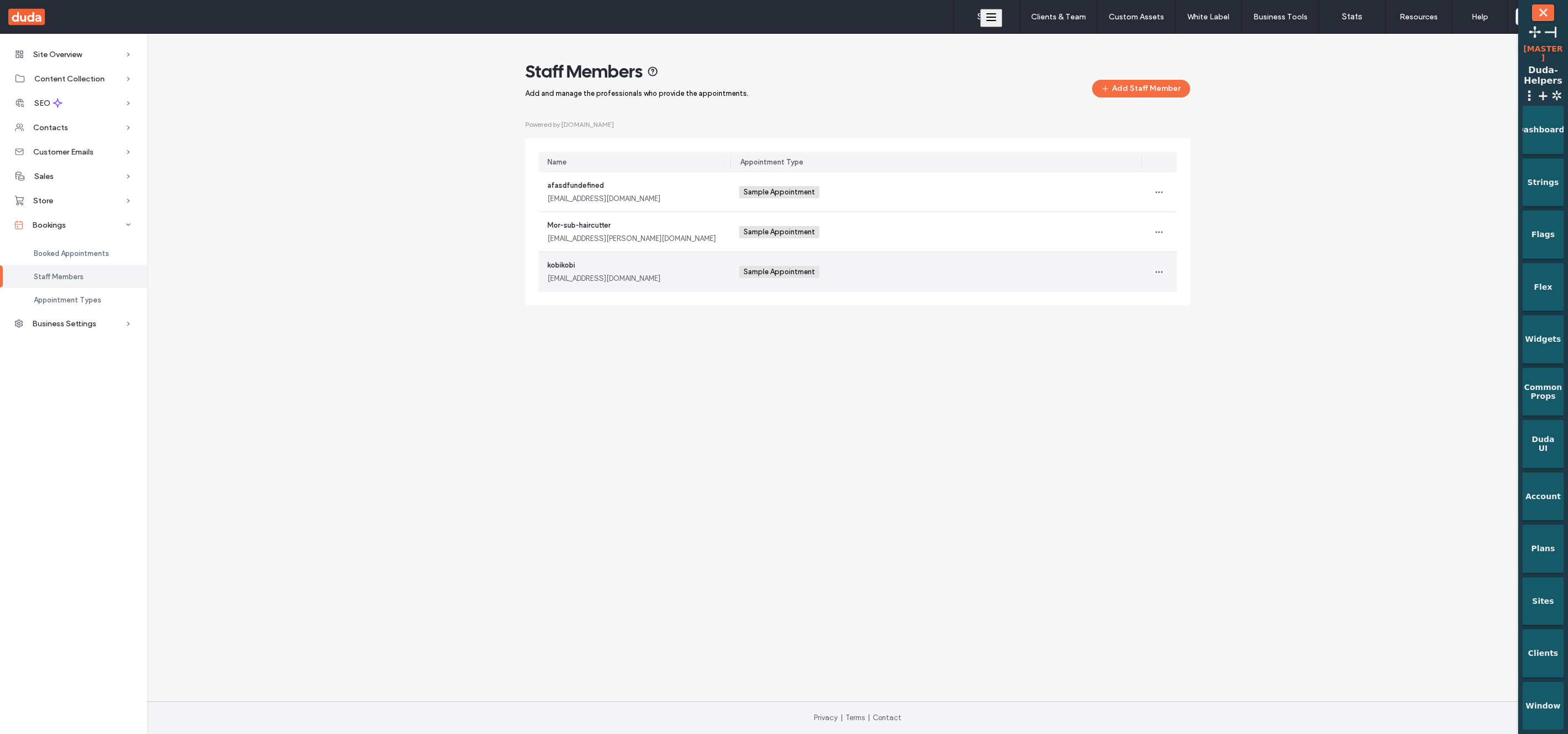
click at [682, 271] on div "kobikobi kobikobi@gmail.com" at bounding box center [634, 271] width 174 height 24
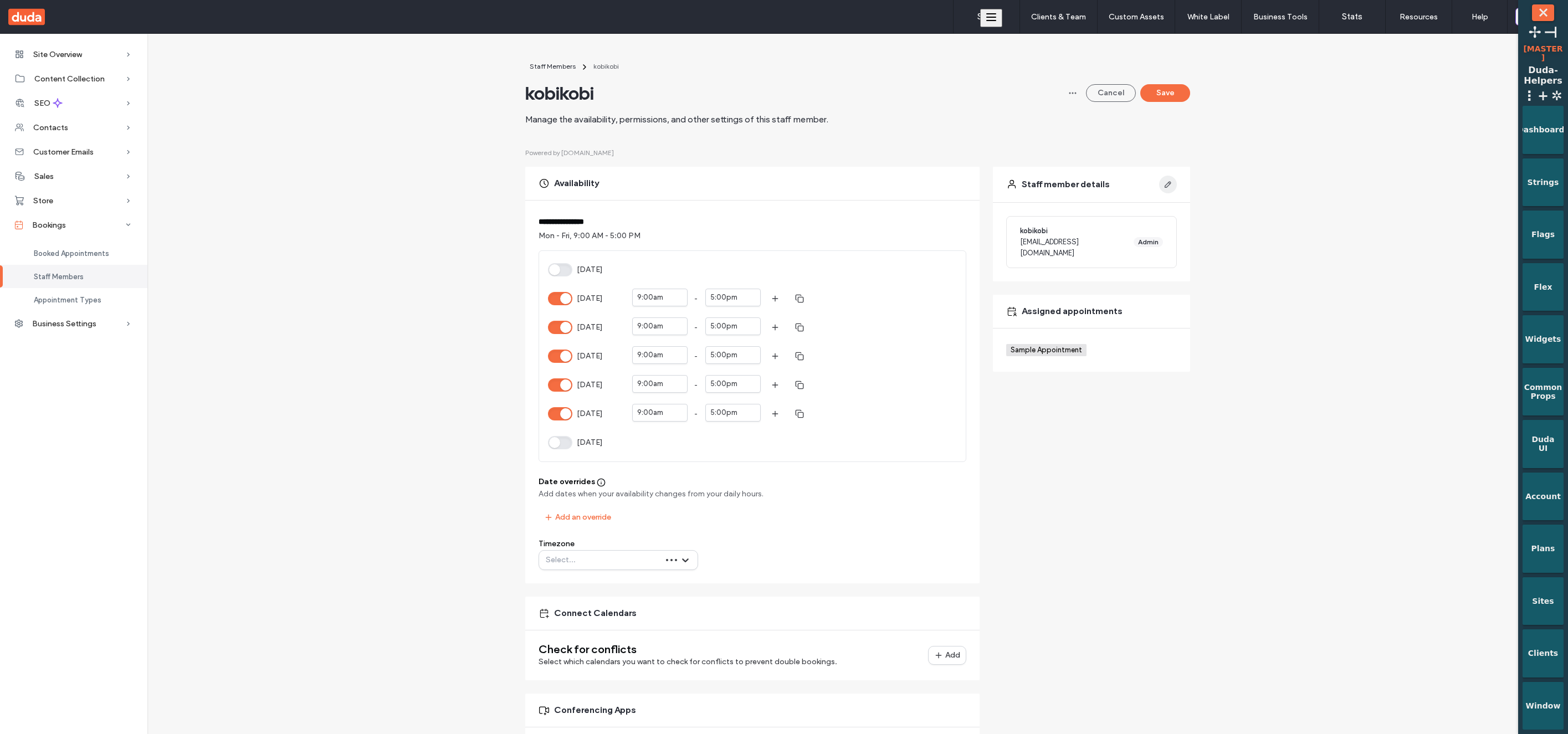
click at [1169, 186] on span "button" at bounding box center [1168, 184] width 17 height 17
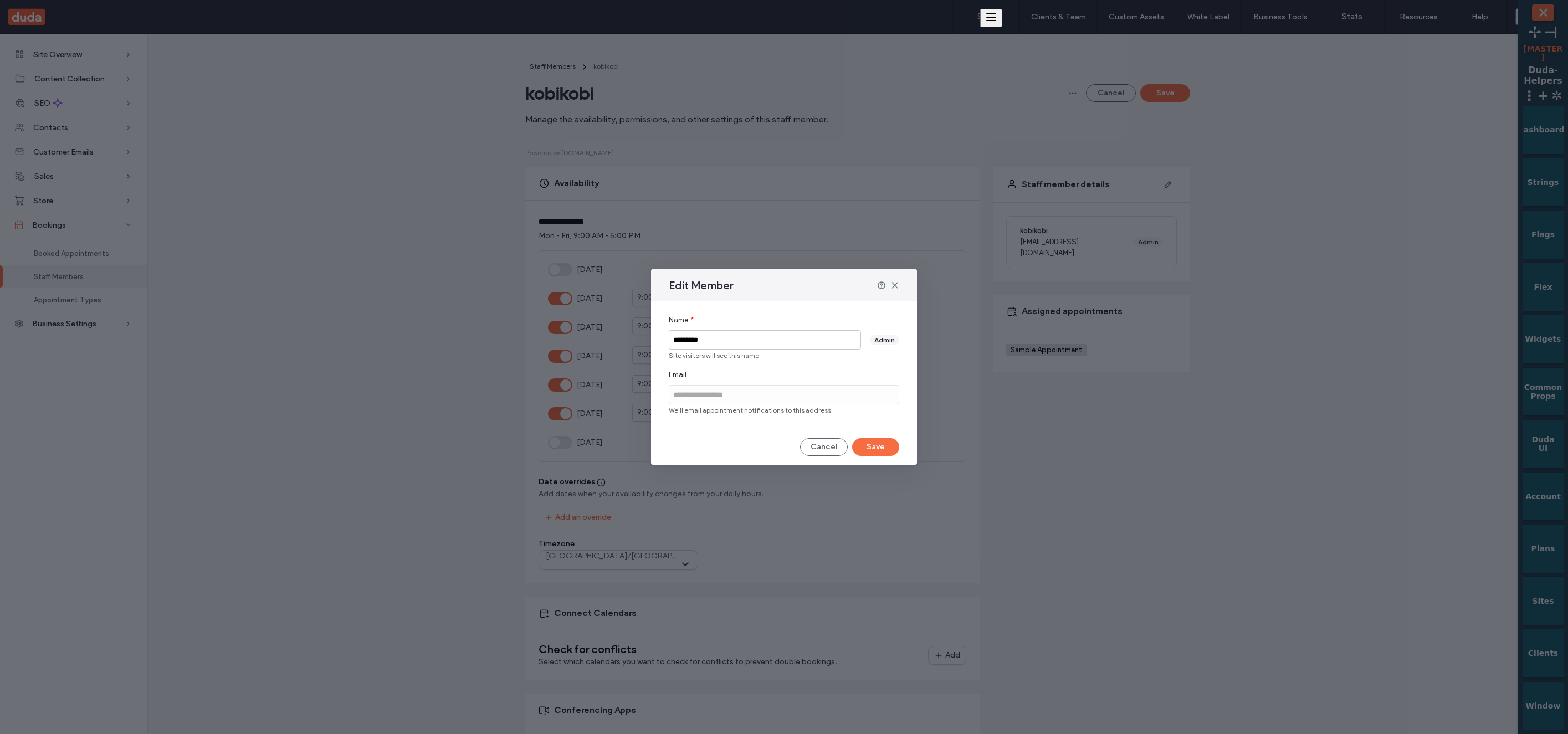
type input "**********"
click at [886, 450] on button "Save" at bounding box center [876, 446] width 47 height 17
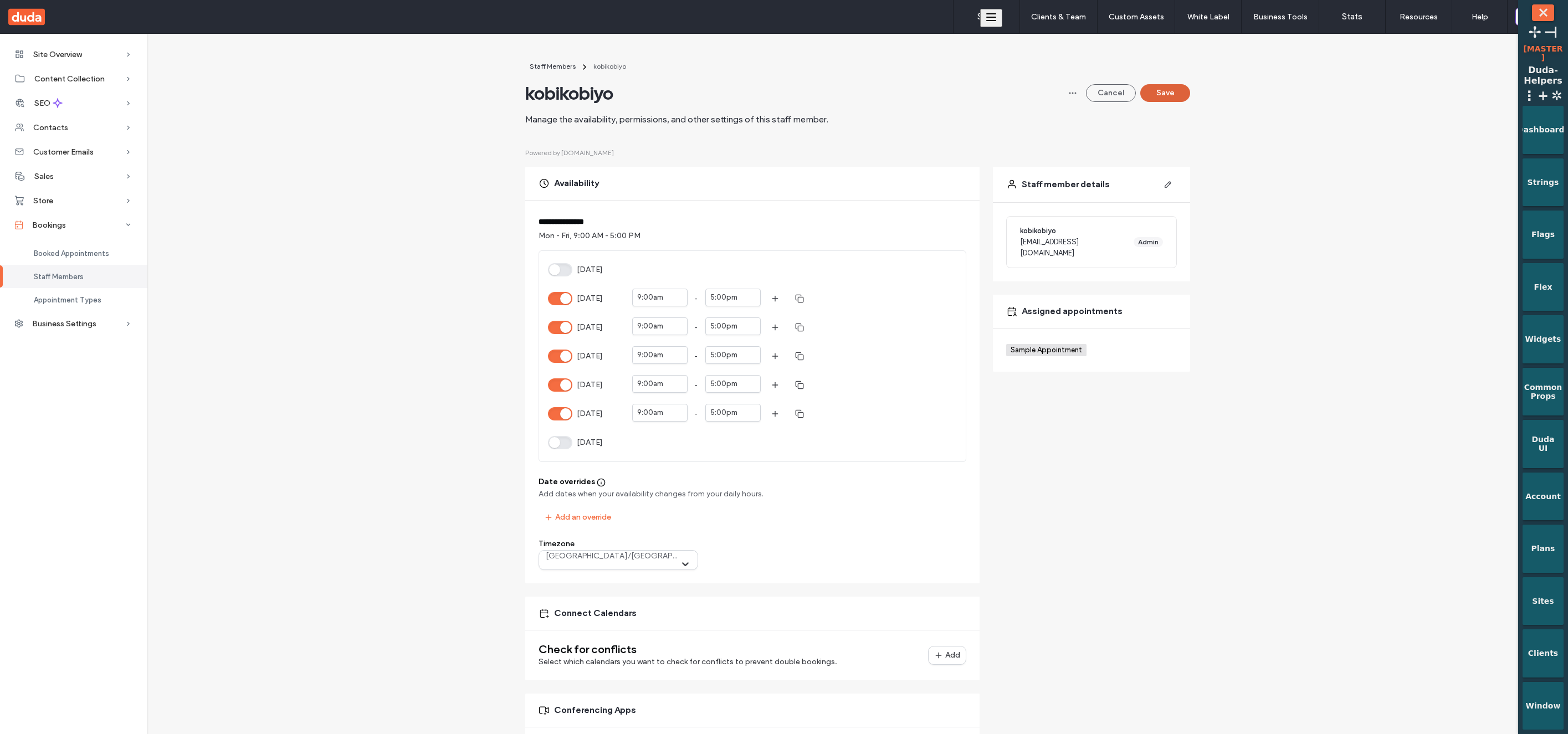
click at [1171, 93] on button "Save" at bounding box center [1165, 93] width 50 height 17
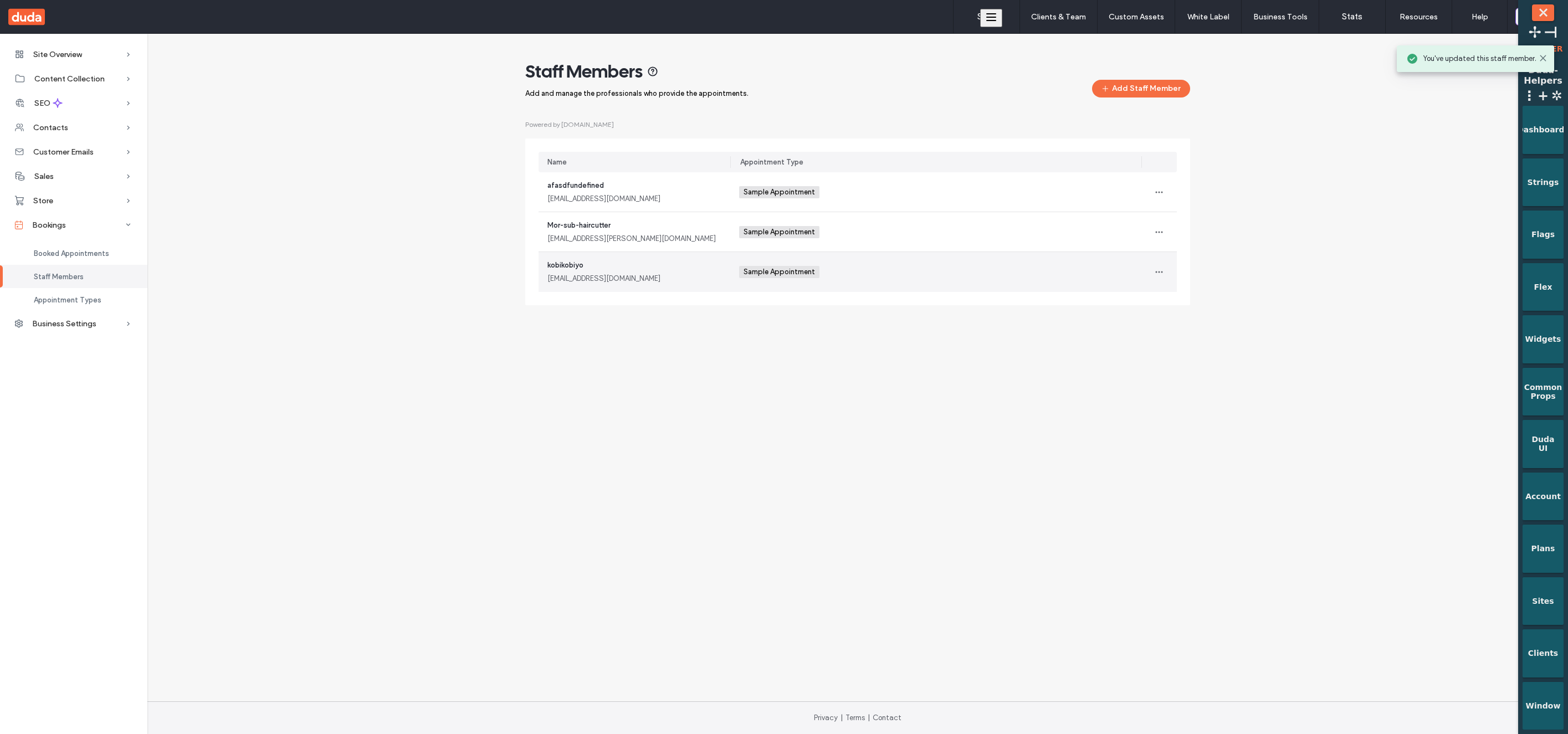
click at [592, 270] on div "kobikobiyo kobikobi@gmail.com" at bounding box center [634, 271] width 174 height 24
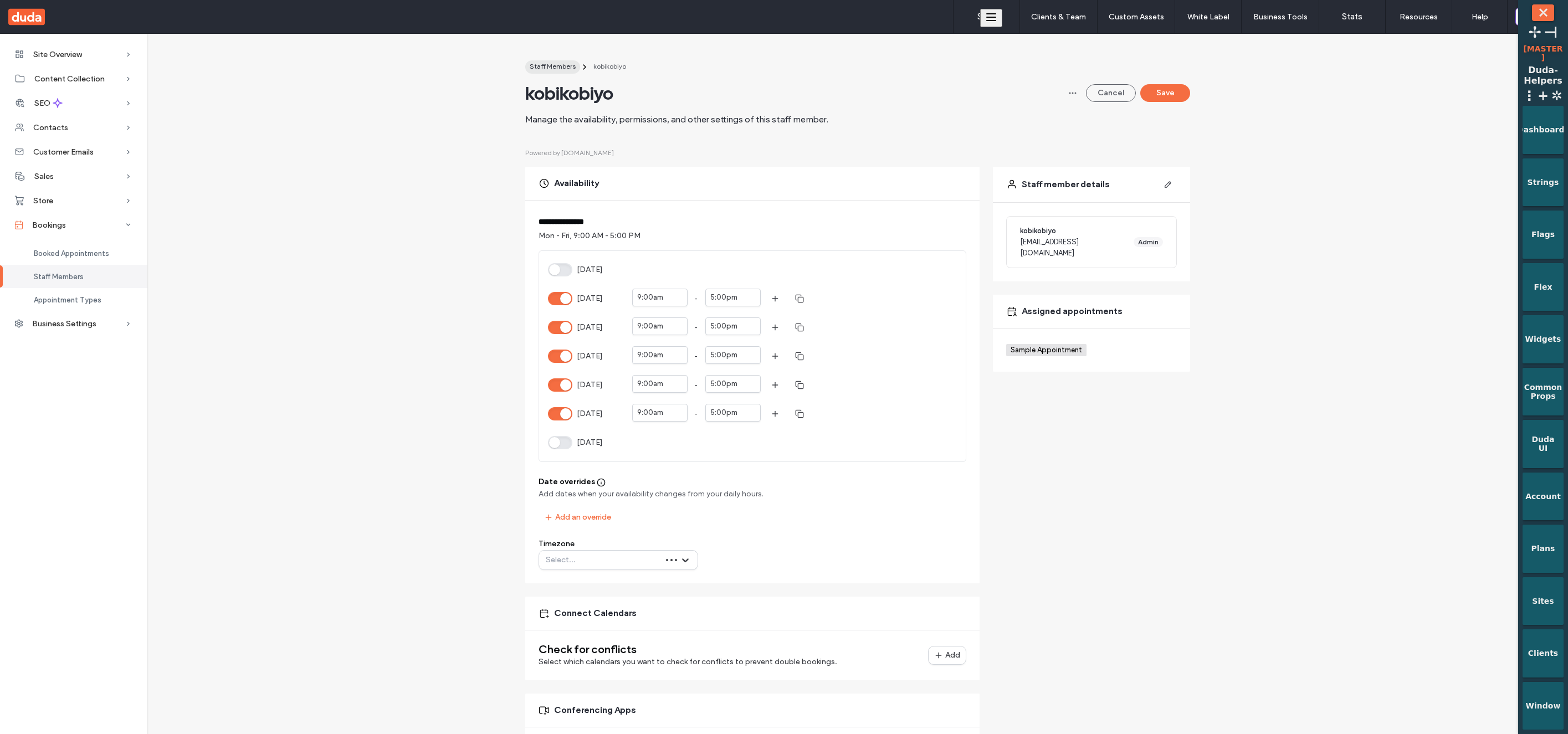
click at [547, 63] on span "Staff Members" at bounding box center [552, 66] width 46 height 8
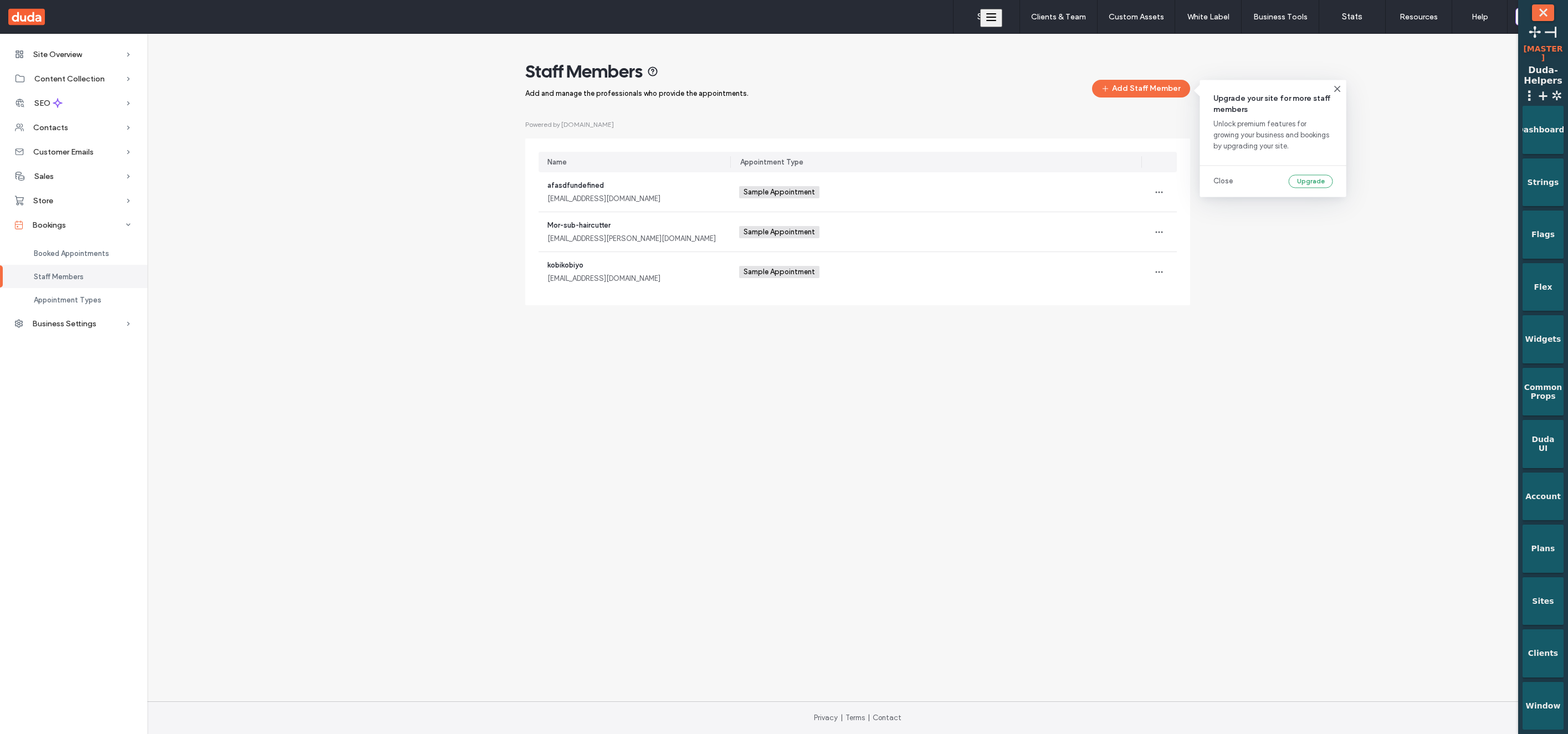
click at [1153, 88] on button "Add Staff Member" at bounding box center [1141, 88] width 98 height 17
click at [1134, 101] on div "Staff Members Add and manage the professionals who provide the appointments. Ad…" at bounding box center [857, 182] width 665 height 245
click at [1137, 90] on button "Add Staff Member" at bounding box center [1141, 88] width 98 height 17
click at [1158, 268] on icon "button" at bounding box center [1158, 272] width 9 height 9
click at [1194, 317] on span "Delete" at bounding box center [1182, 322] width 21 height 11
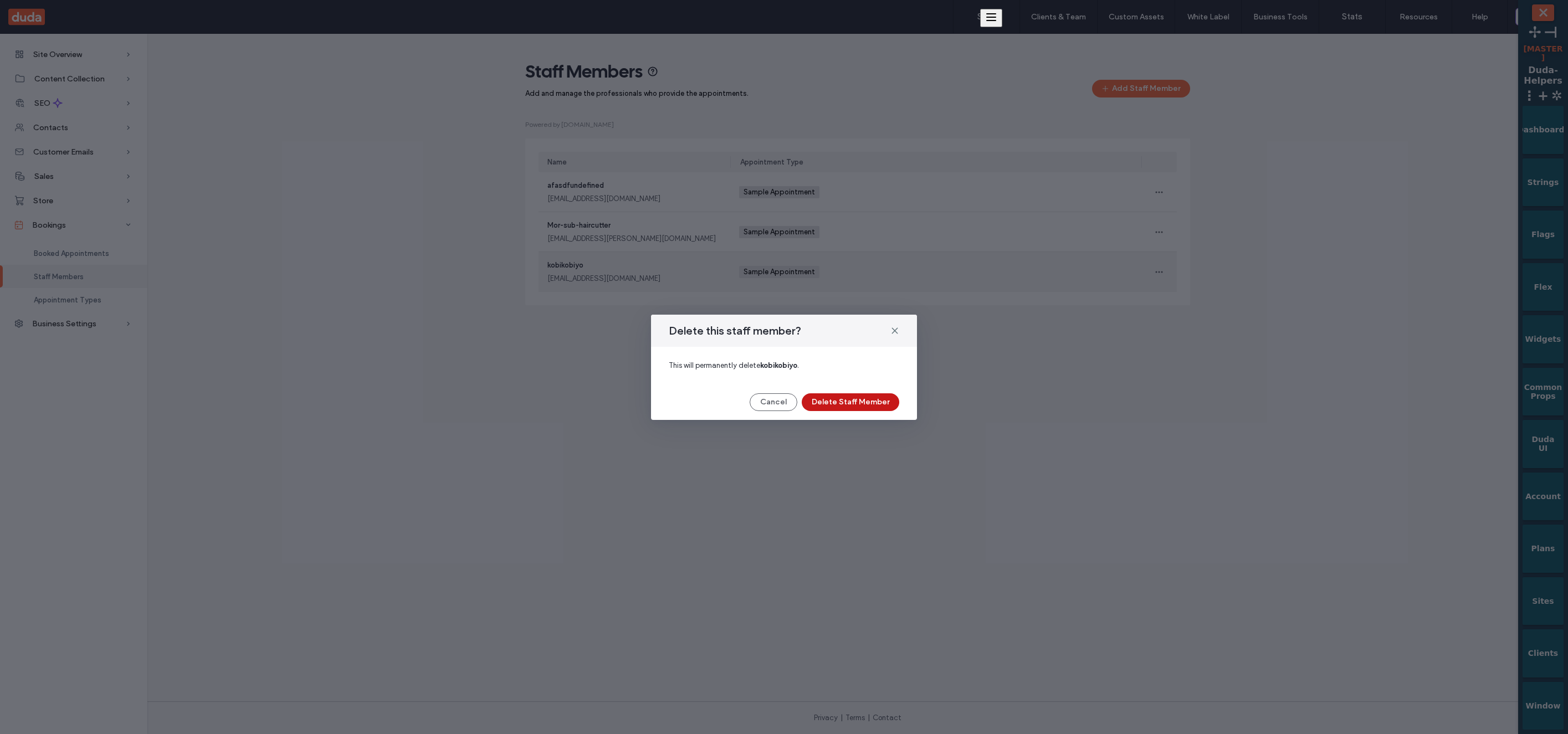
click at [883, 403] on button "Delete Staff Member" at bounding box center [851, 401] width 98 height 17
click at [876, 408] on button "Delete Staff Member" at bounding box center [851, 401] width 98 height 17
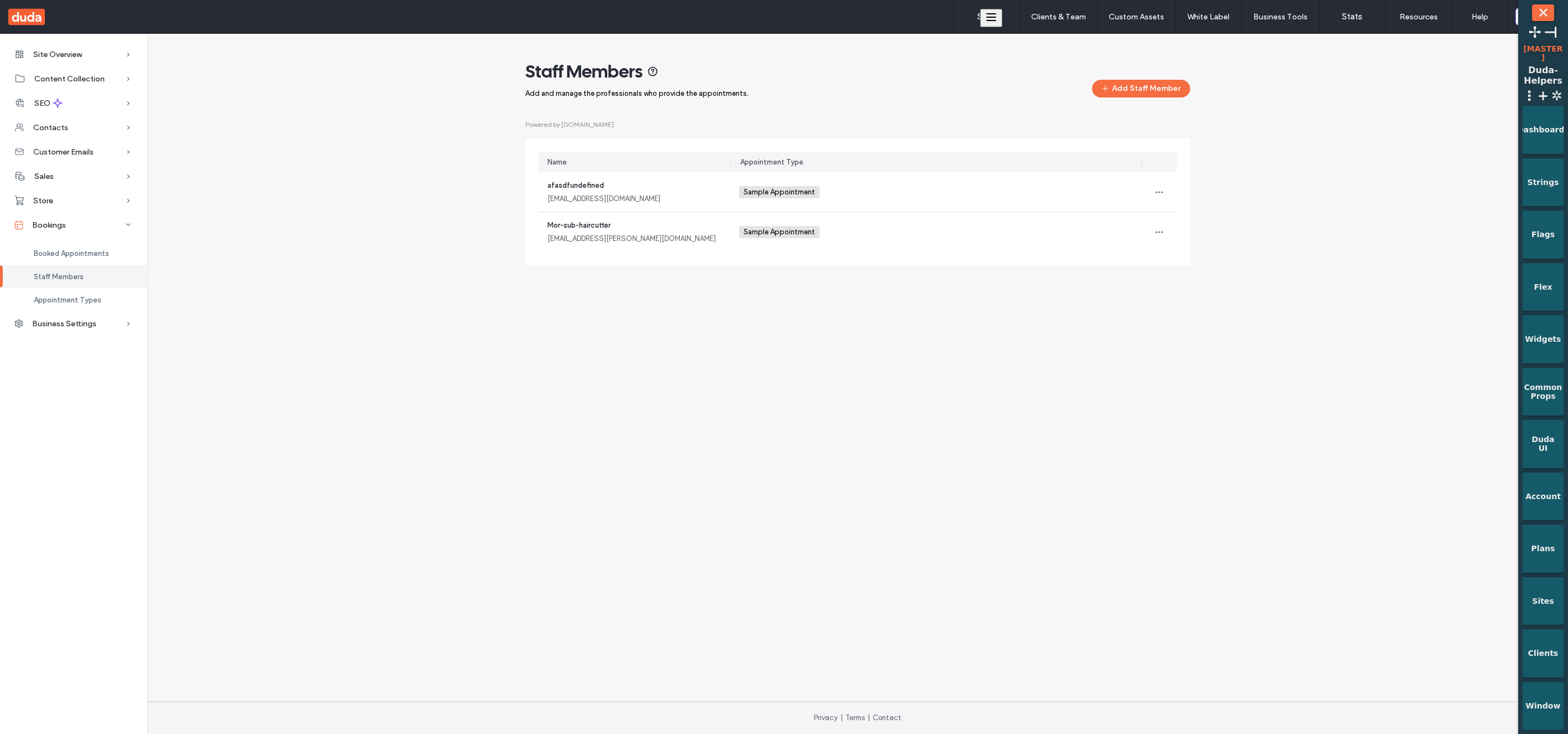
click at [739, 330] on div "Site Overview Overview Project Files Stats Form Responses Clients Client Billin…" at bounding box center [784, 367] width 1568 height 668
click at [1124, 92] on button "Add Staff Member" at bounding box center [1141, 88] width 98 height 17
